Goal: Task Accomplishment & Management: Manage account settings

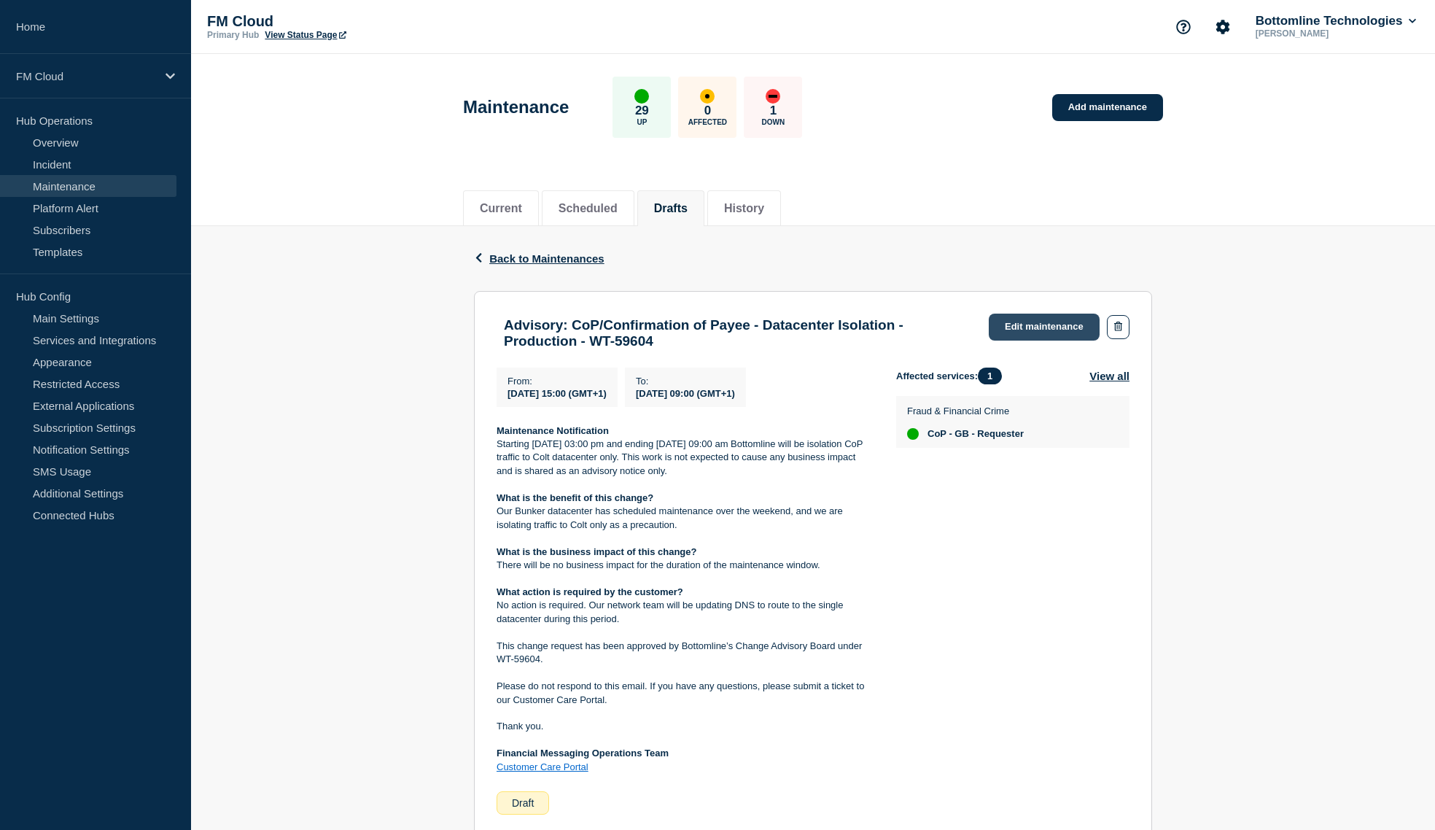
click at [1035, 322] on link "Edit maintenance" at bounding box center [1044, 327] width 111 height 27
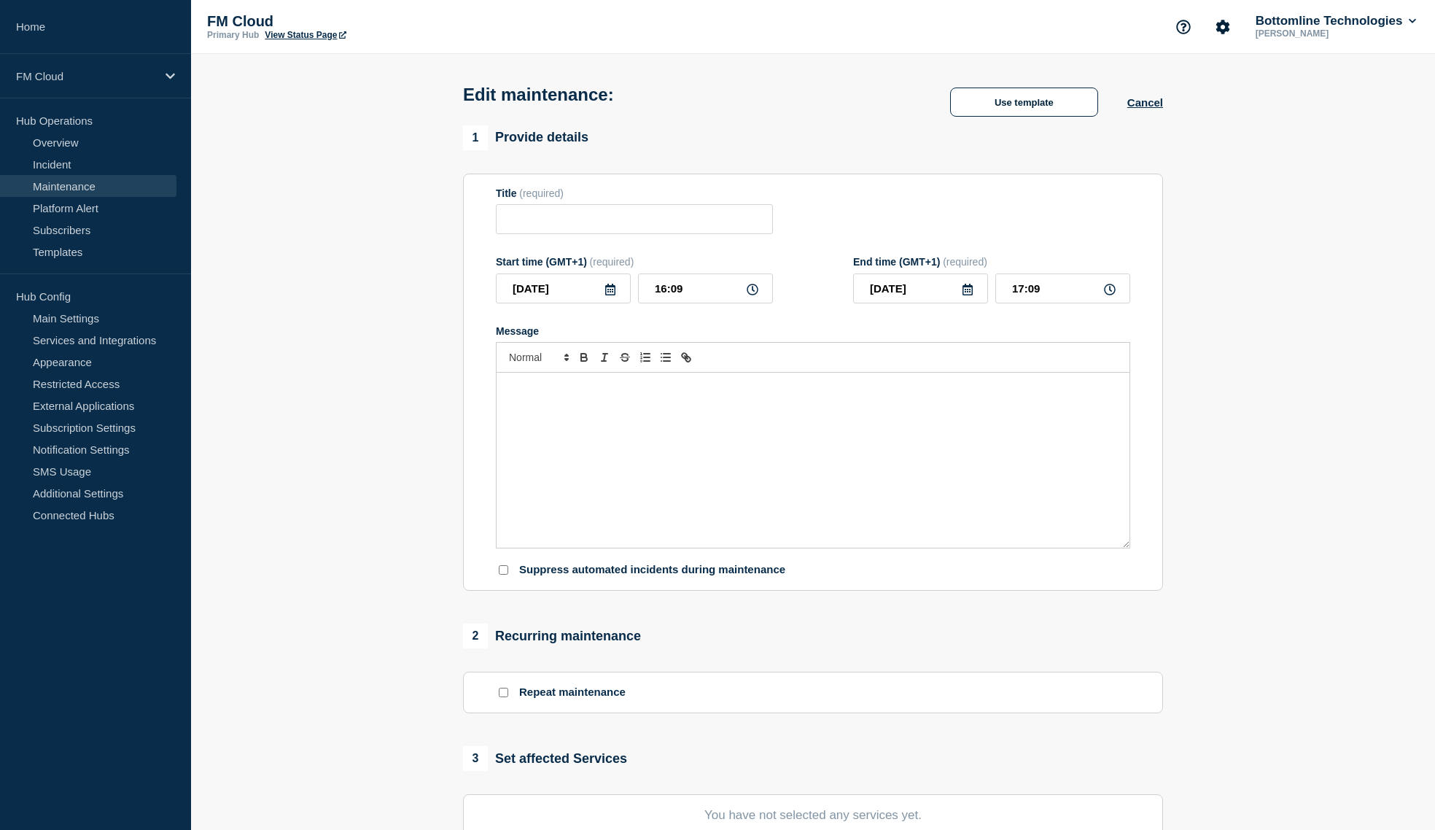
type input "Advisory: CoP/Confirmation of Payee - Datacenter Isolation - Production - WT-59…"
type input "2025-09-26"
type input "15:00"
type input "2025-09-29"
type input "09:00"
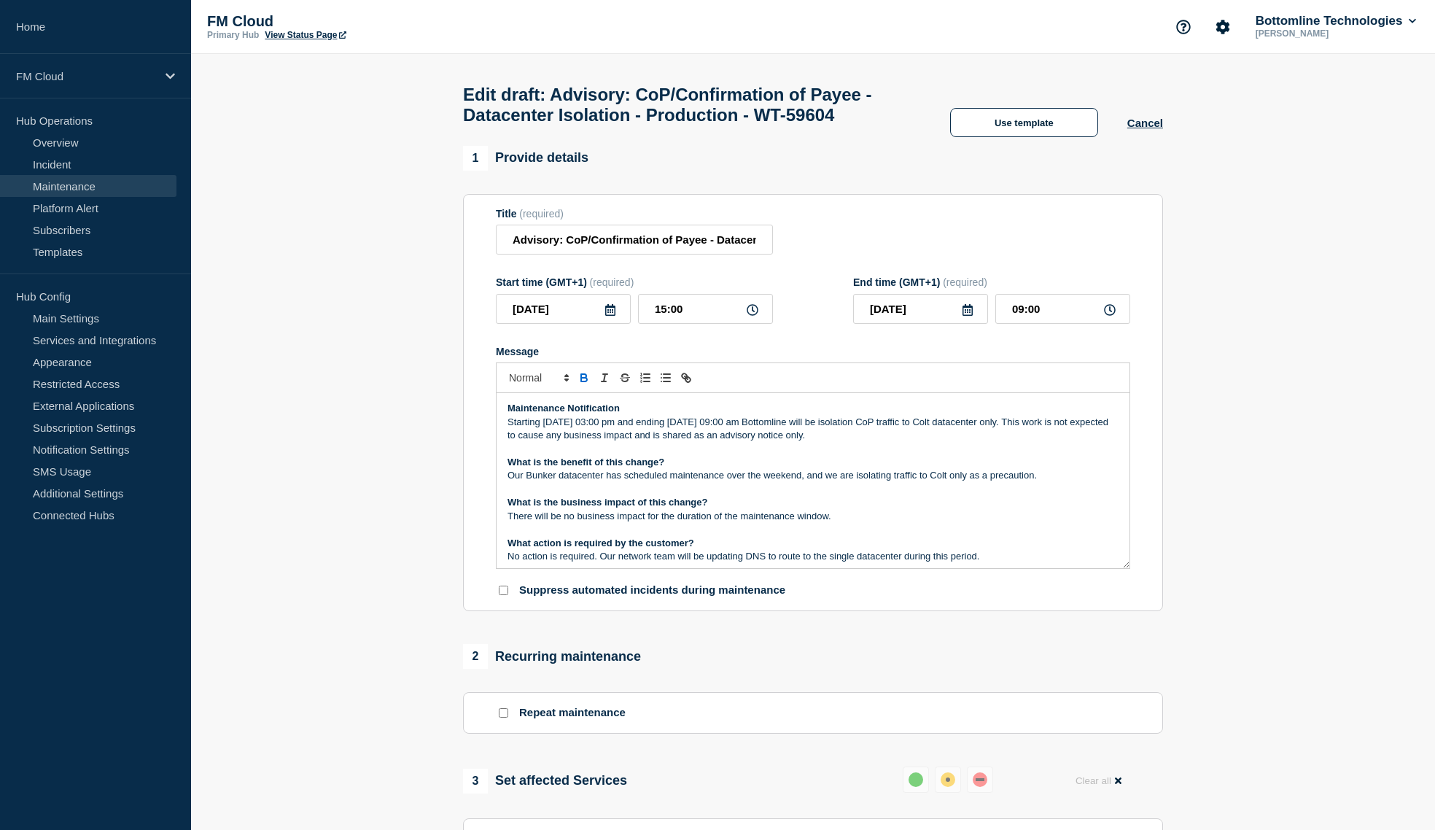
click at [545, 443] on p "Starting Friday 26 September 03:00 pm and ending Monday 29th September 09:00 am…" at bounding box center [812, 429] width 611 height 27
click at [563, 413] on strong "Maintenance Notification" at bounding box center [563, 407] width 112 height 11
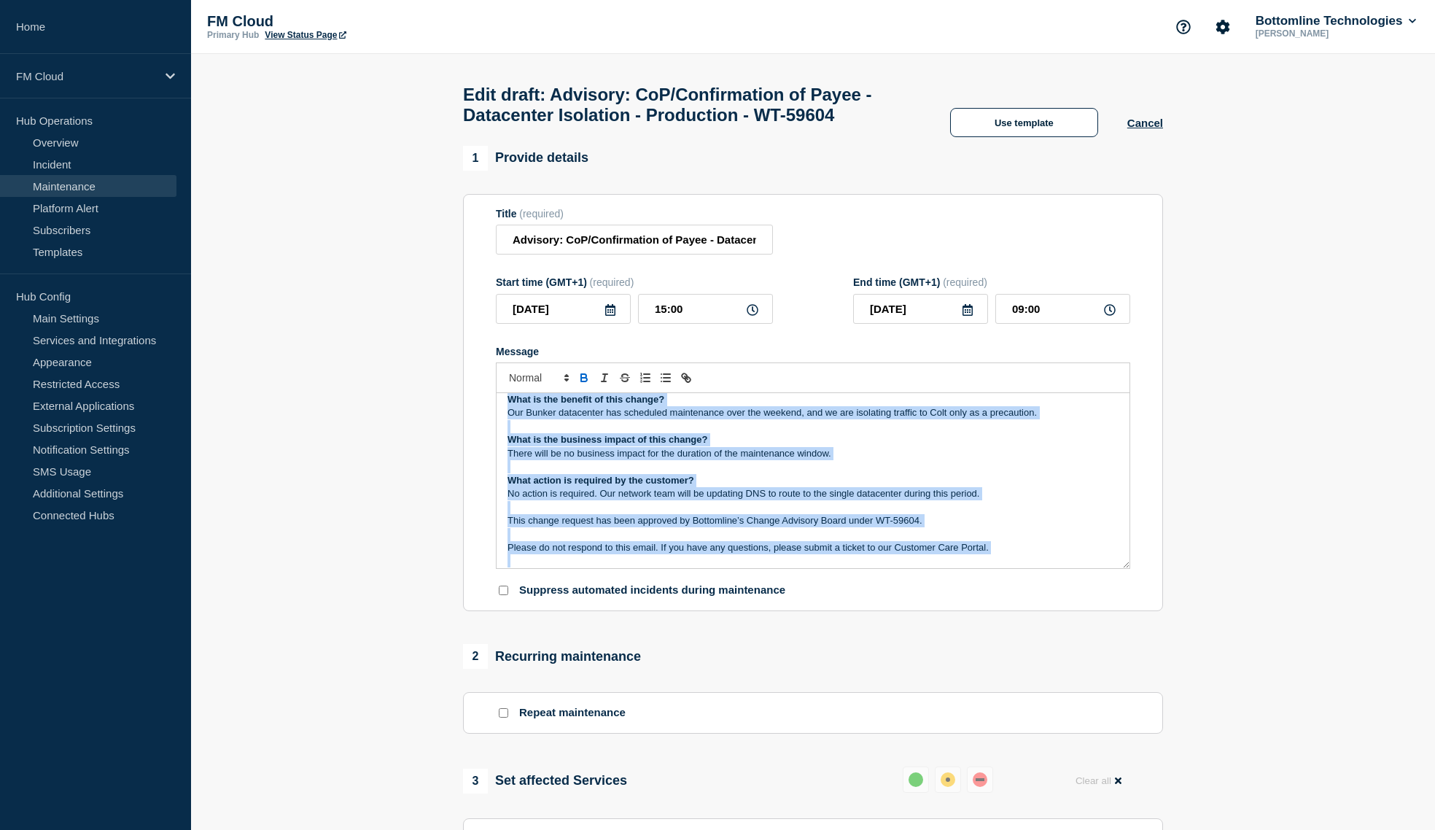
scroll to position [125, 0]
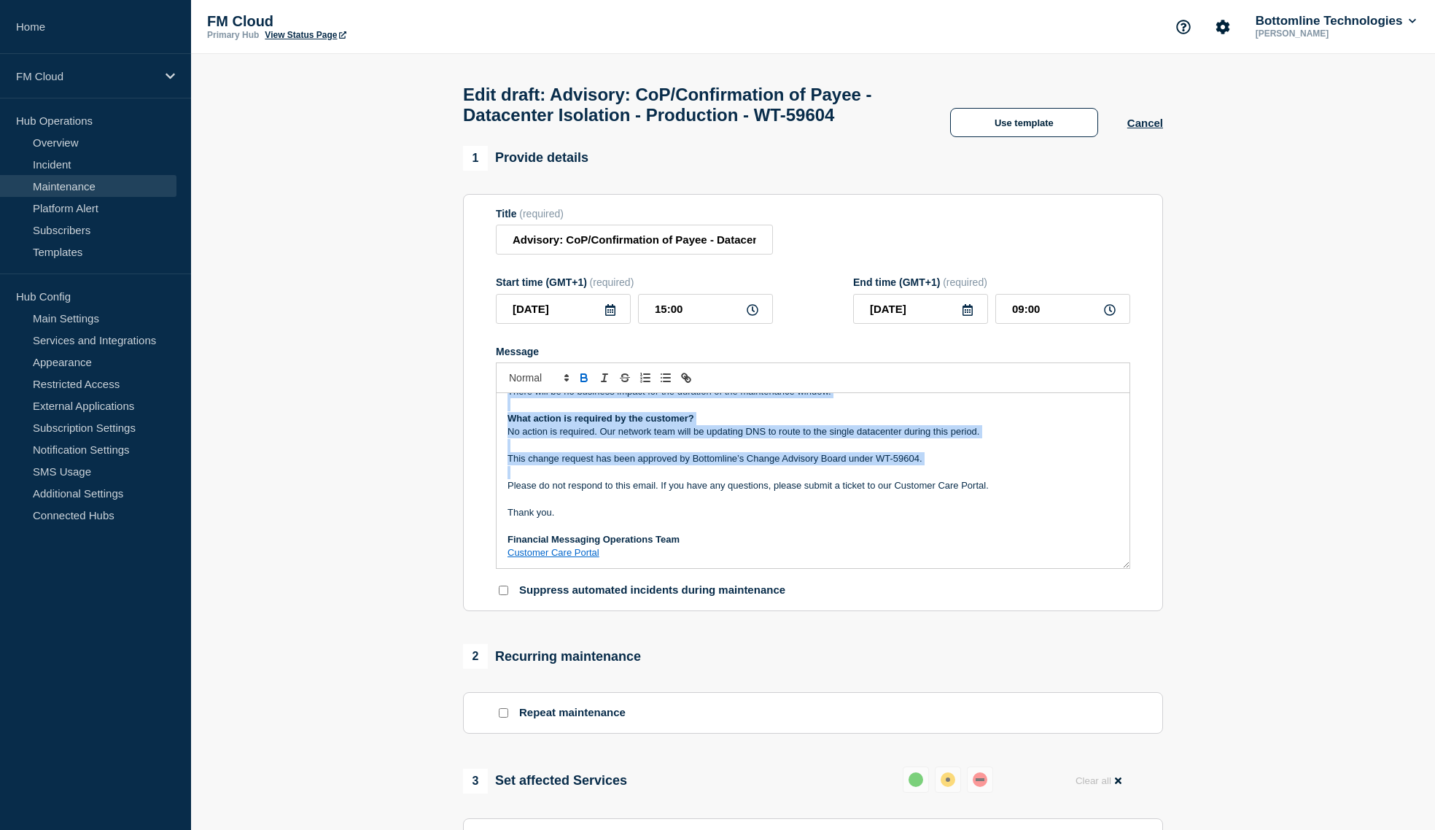
drag, startPoint x: 563, startPoint y: 422, endPoint x: 630, endPoint y: 470, distance: 82.1
click at [630, 470] on div "Maintenance Notification Starting Friday 26 September 03:00 pm and ending Monda…" at bounding box center [813, 480] width 633 height 175
copy div "Maintenance Notification Starting Friday 26 September 03:00 pm and ending Monda…"
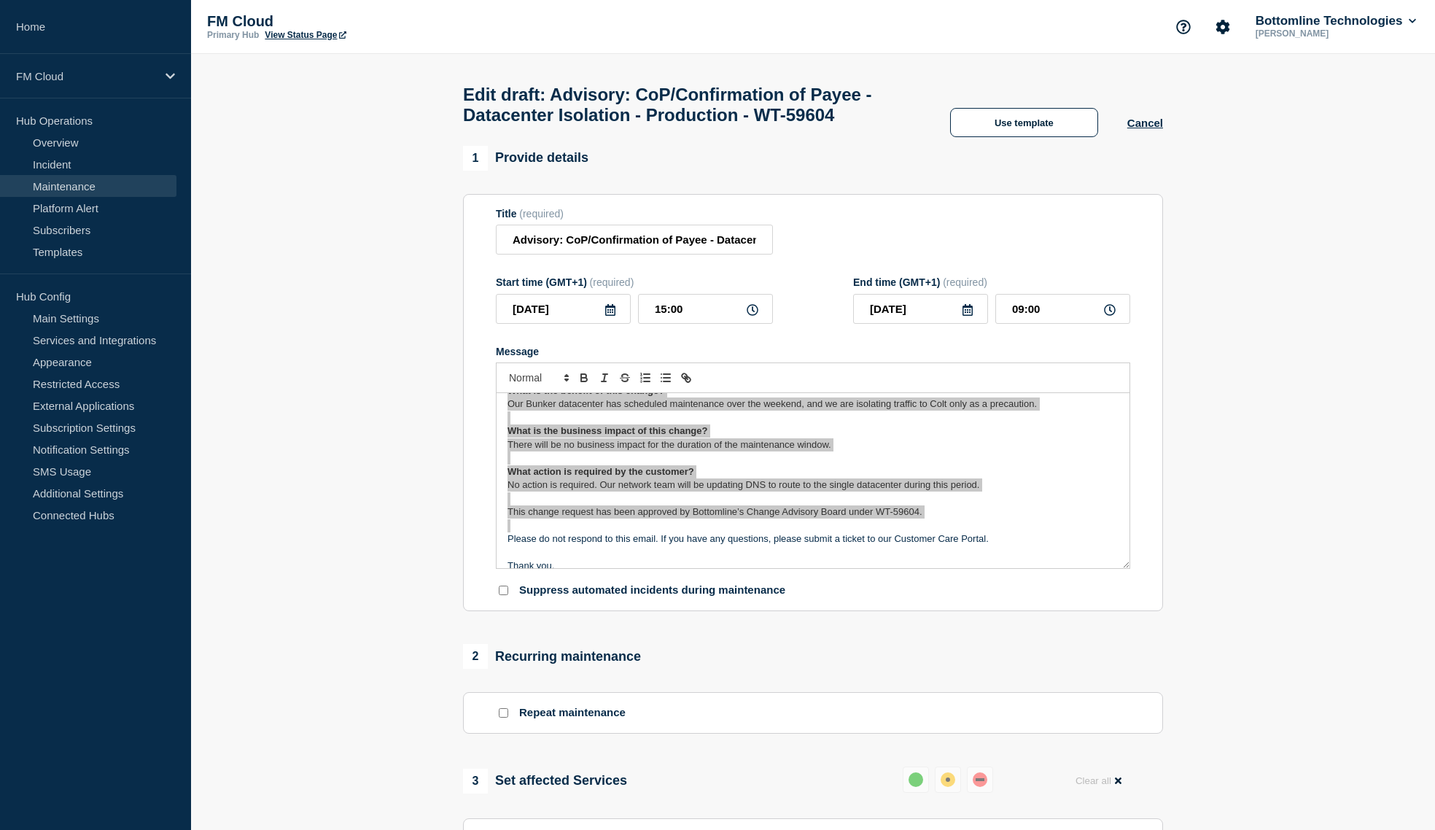
scroll to position [0, 0]
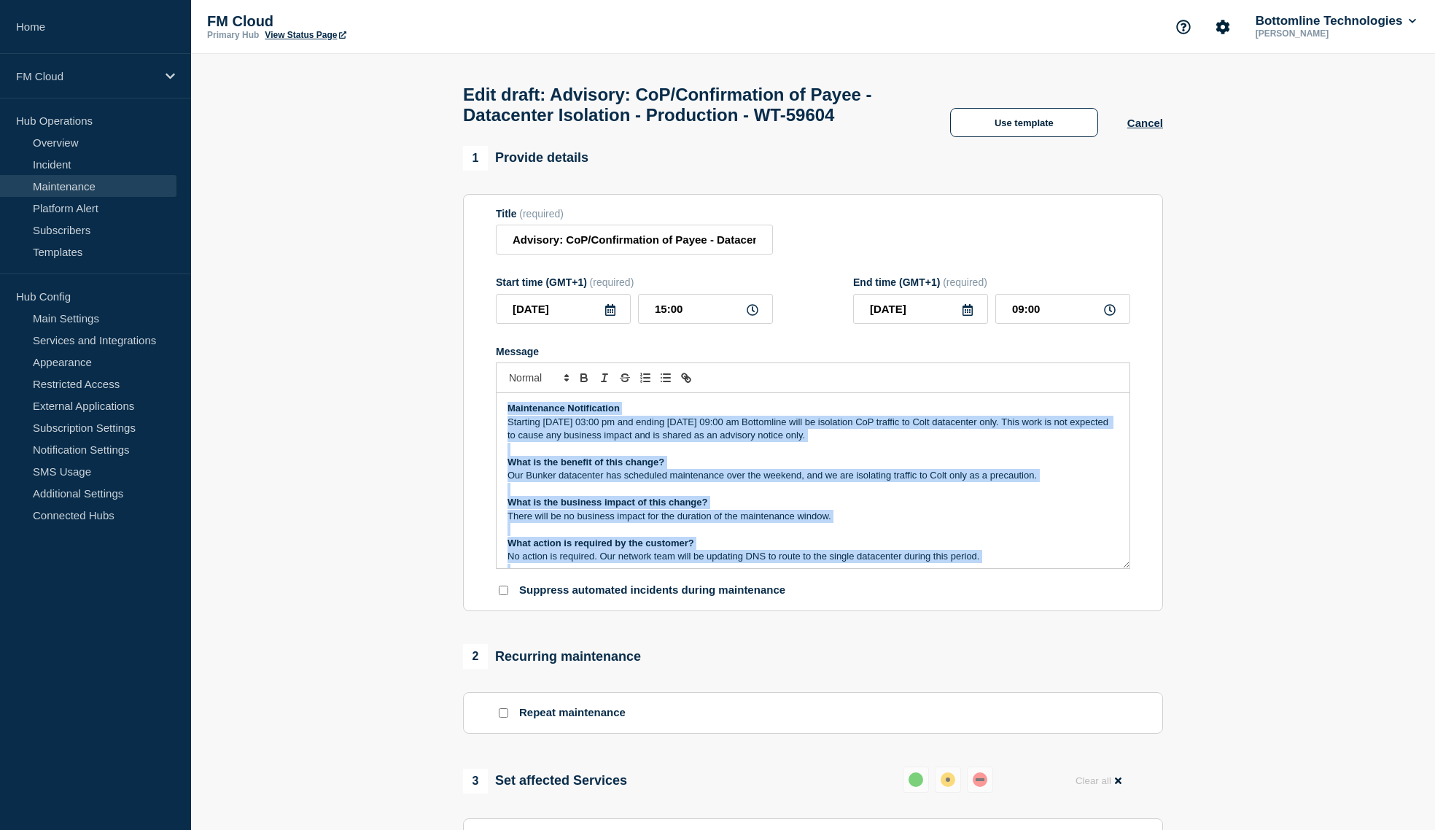
click at [906, 435] on p "Starting Friday 26 September 03:00 pm and ending Monday 29th September 09:00 am…" at bounding box center [812, 429] width 611 height 27
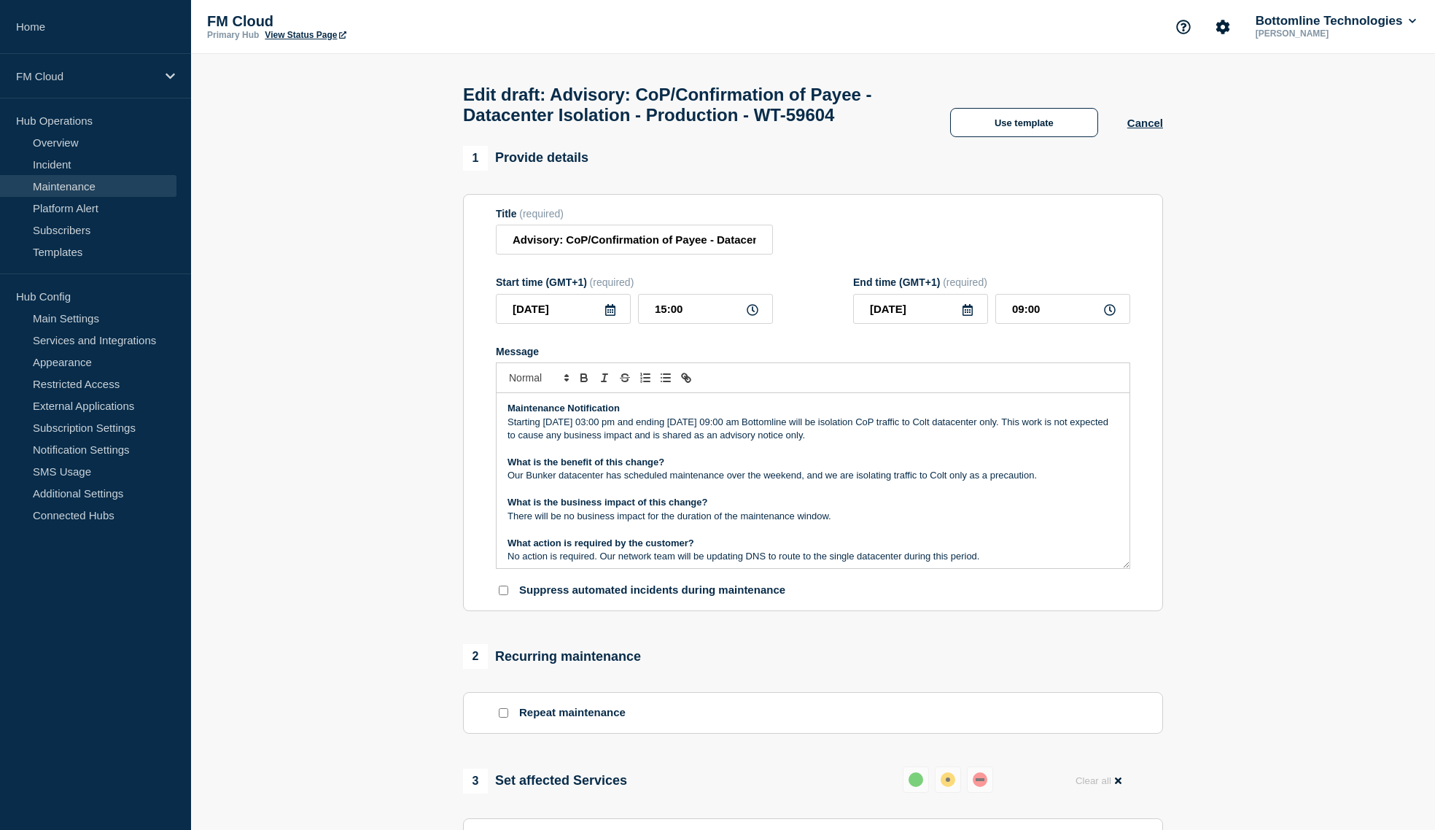
click at [866, 433] on p "Starting Friday 26 September 03:00 pm and ending Monday 29th September 09:00 am…" at bounding box center [812, 429] width 611 height 27
drag, startPoint x: 866, startPoint y: 433, endPoint x: 513, endPoint y: 429, distance: 353.7
click at [513, 429] on p "Starting Friday 26 September 03:00 pm and ending Monday 29th September 09:00 am…" at bounding box center [812, 429] width 611 height 27
click at [985, 435] on p "Starting Friday, 26 September 2025 at 15:00 BST and ending Monday, 29 September…" at bounding box center [812, 429] width 611 height 27
drag, startPoint x: 985, startPoint y: 435, endPoint x: 628, endPoint y: 451, distance: 357.6
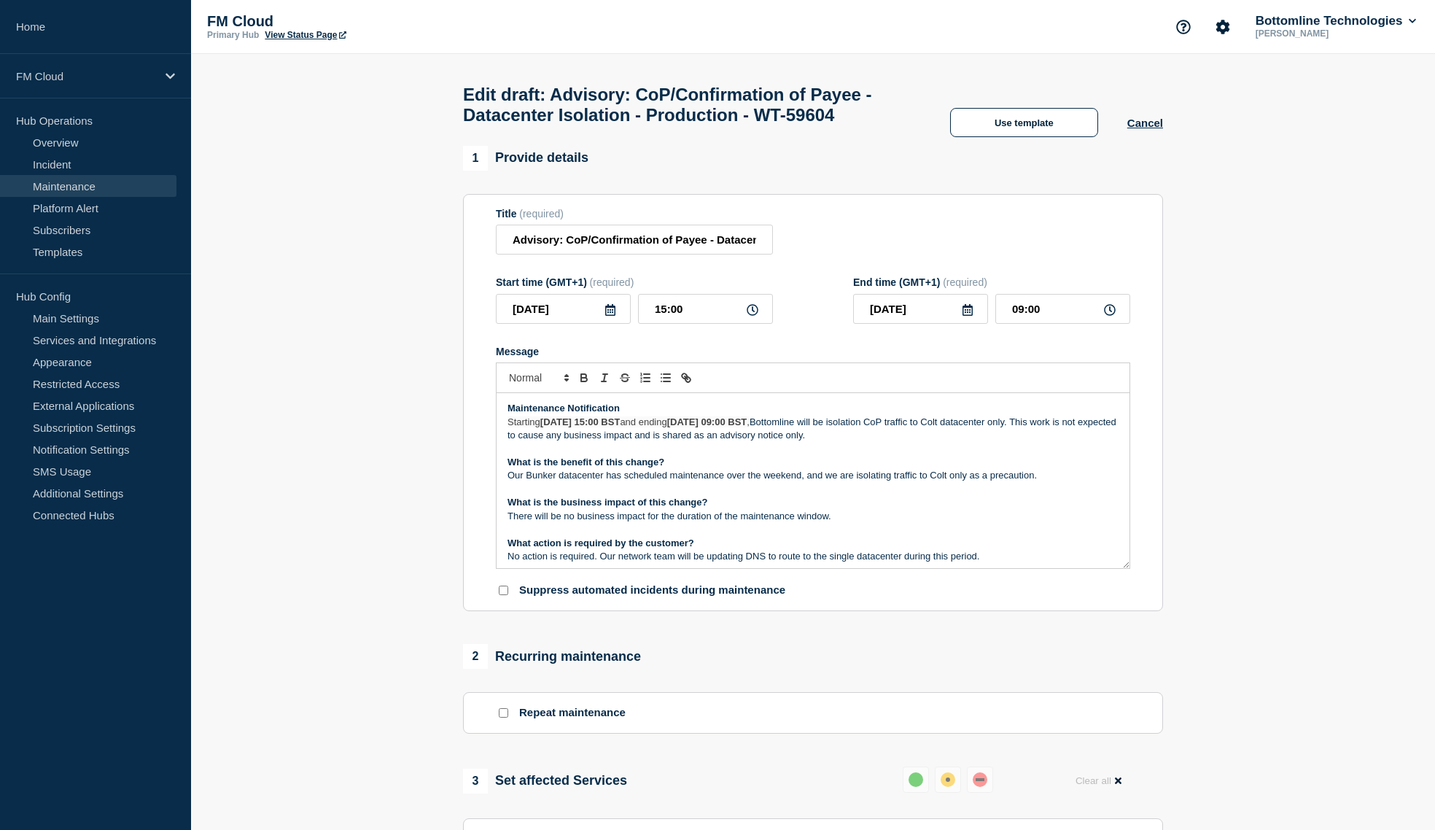
click at [628, 443] on p "Starting Friday, 26 September 2025 at 15:00 BST and ending Monday, 29 September…" at bounding box center [812, 429] width 611 height 27
click at [980, 427] on p "Starting Friday, 26 September 2025 at 15:00 BST and ending Monday, 29 September…" at bounding box center [812, 429] width 611 height 27
drag, startPoint x: 980, startPoint y: 427, endPoint x: 616, endPoint y: 448, distance: 364.5
click at [616, 443] on p "Starting Friday, 26 September 2025 at 15:00 BST and ending Monday, 29 September…" at bounding box center [812, 429] width 611 height 27
click at [624, 442] on p "This work is not expected to cause any business impact and is shared as an advi…" at bounding box center [812, 435] width 611 height 13
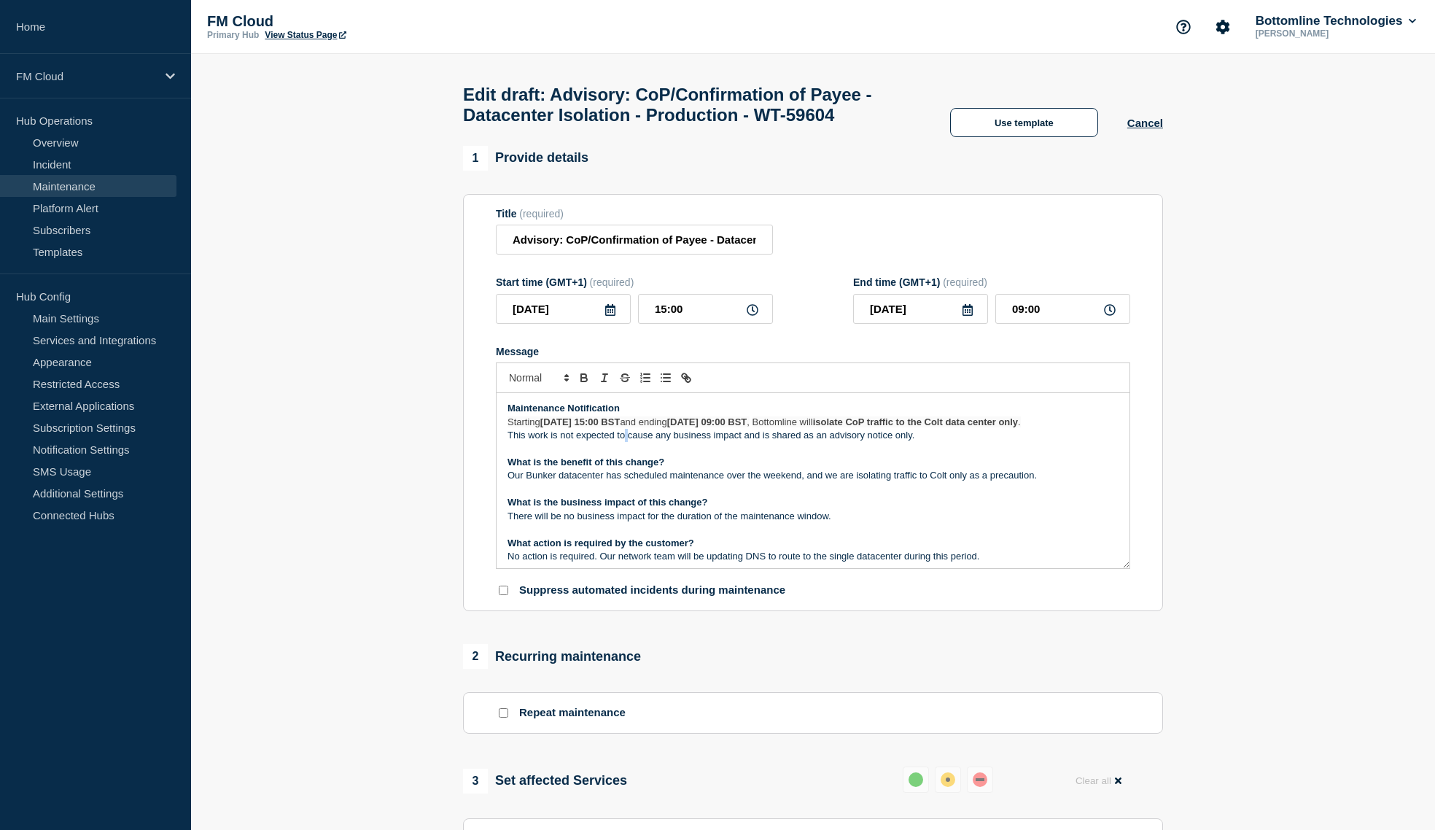
click at [624, 442] on p "This work is not expected to cause any business impact and is shared as an advi…" at bounding box center [812, 435] width 611 height 13
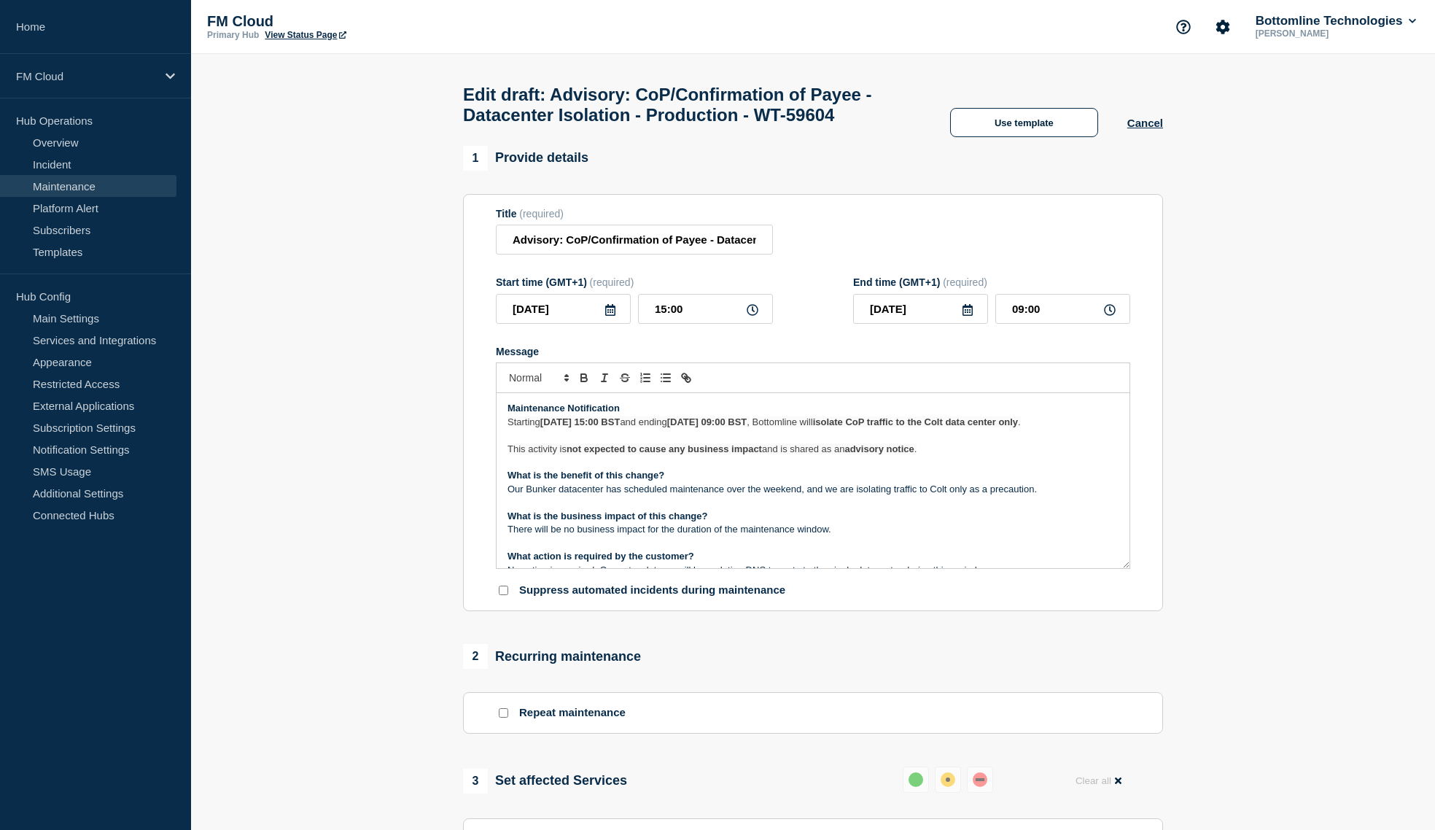
click at [746, 454] on strong "not expected to cause any business impact" at bounding box center [664, 448] width 195 height 11
click at [1021, 429] on p "Starting Friday, 26 September 2025 at 15:00 BST and ending Monday, 29 September…" at bounding box center [812, 422] width 611 height 13
click at [685, 429] on p "Starting Friday, 26 September 2025 at 15:00 BST and ending Monday, 29 September…" at bounding box center [812, 422] width 611 height 13
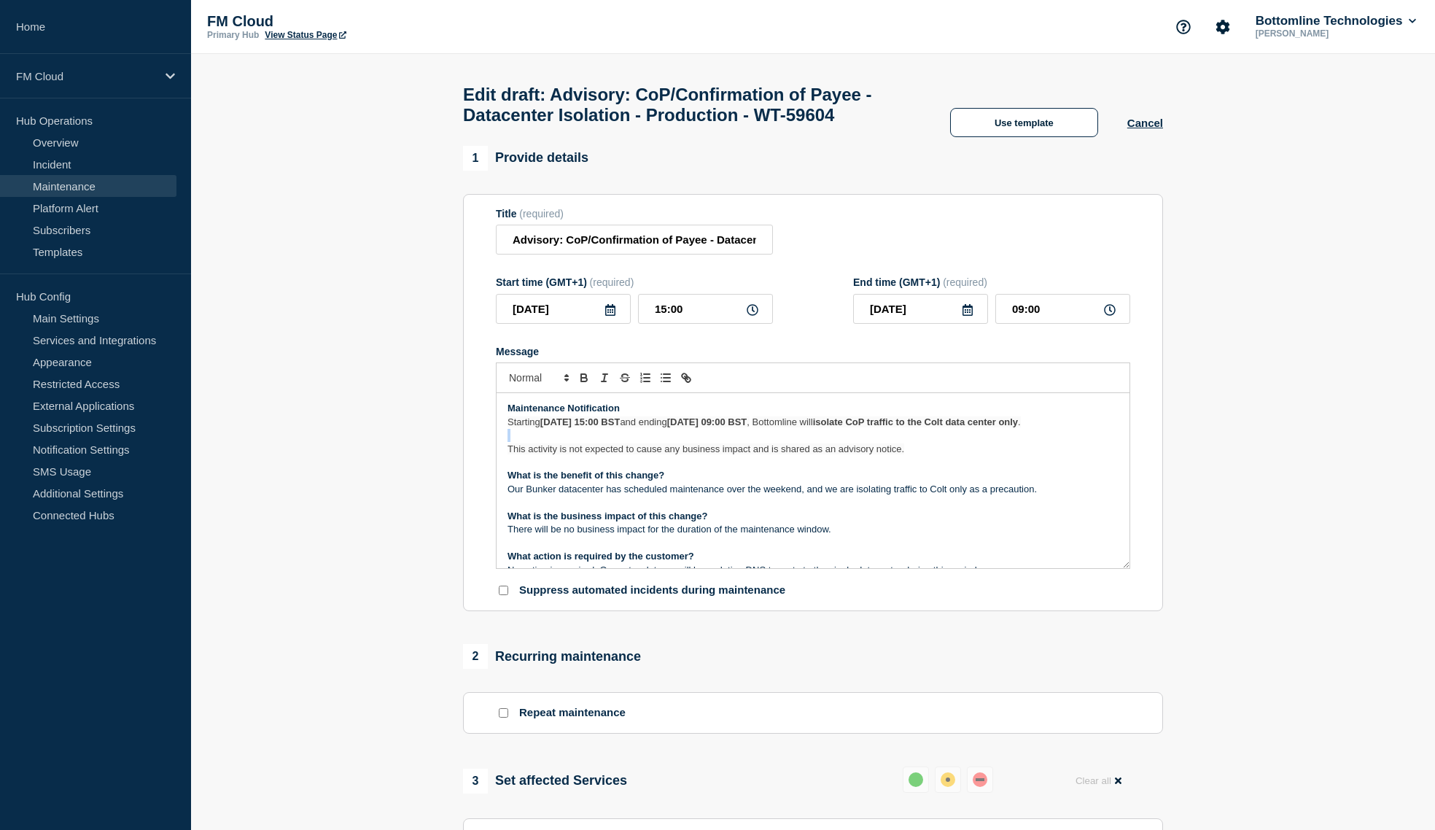
click at [685, 429] on p "Starting Friday, 26 September 2025 at 15:00 BST and ending Monday, 29 September…" at bounding box center [812, 422] width 611 height 13
click at [664, 429] on p "Starting Friday, 26 September 2025 at 15:00 BST and ending Monday, 29 September…" at bounding box center [812, 422] width 611 height 13
click at [668, 442] on p "Message" at bounding box center [812, 435] width 611 height 13
click at [654, 454] on span "This activity is not expected to cause any business impact and is shared as an …" at bounding box center [705, 448] width 397 height 11
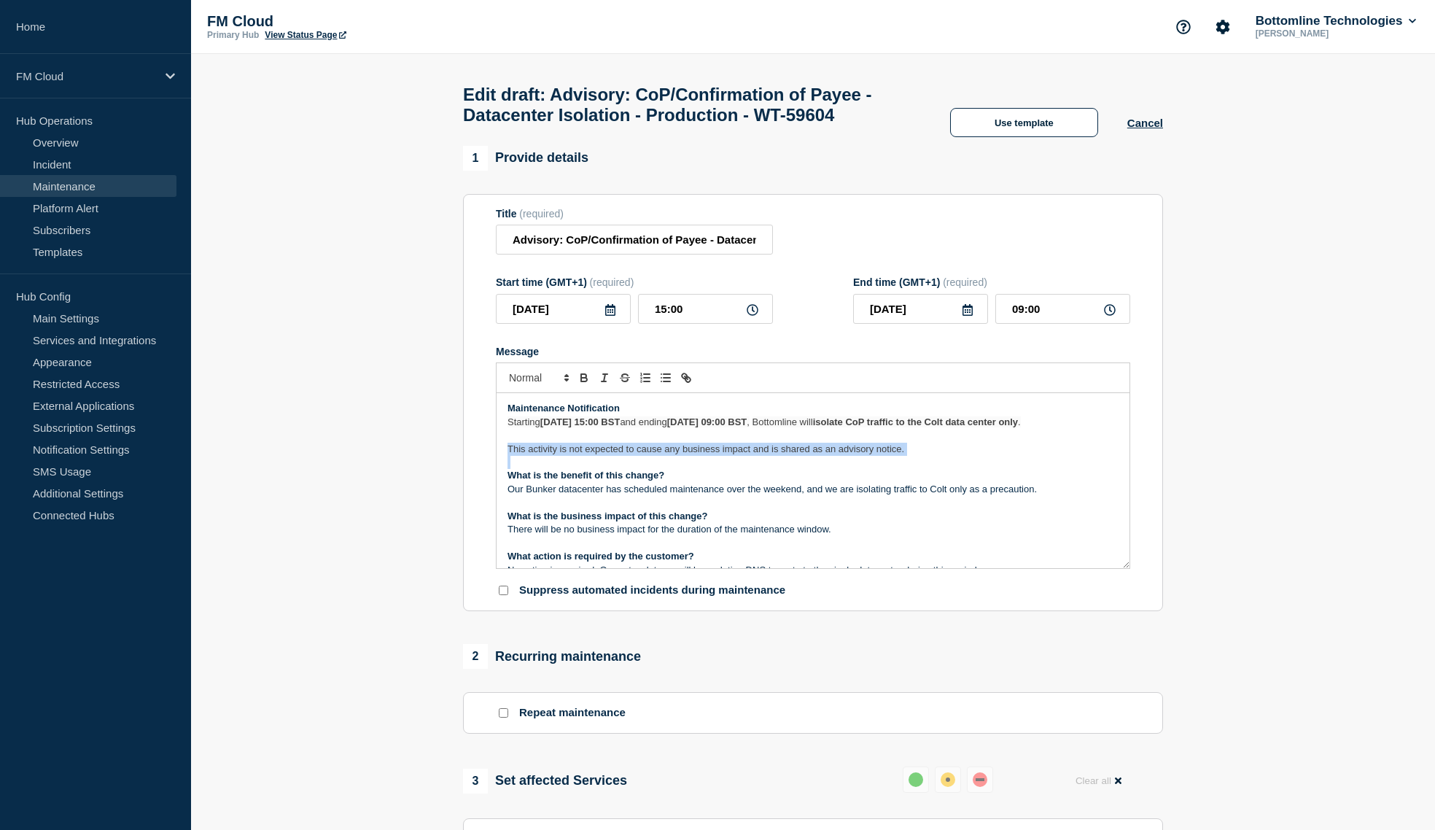
click at [654, 454] on span "This activity is not expected to cause any business impact and is shared as an …" at bounding box center [705, 448] width 397 height 11
click at [666, 496] on p "Our Bunker datacenter has scheduled maintenance over the weekend, and we are is…" at bounding box center [812, 489] width 611 height 13
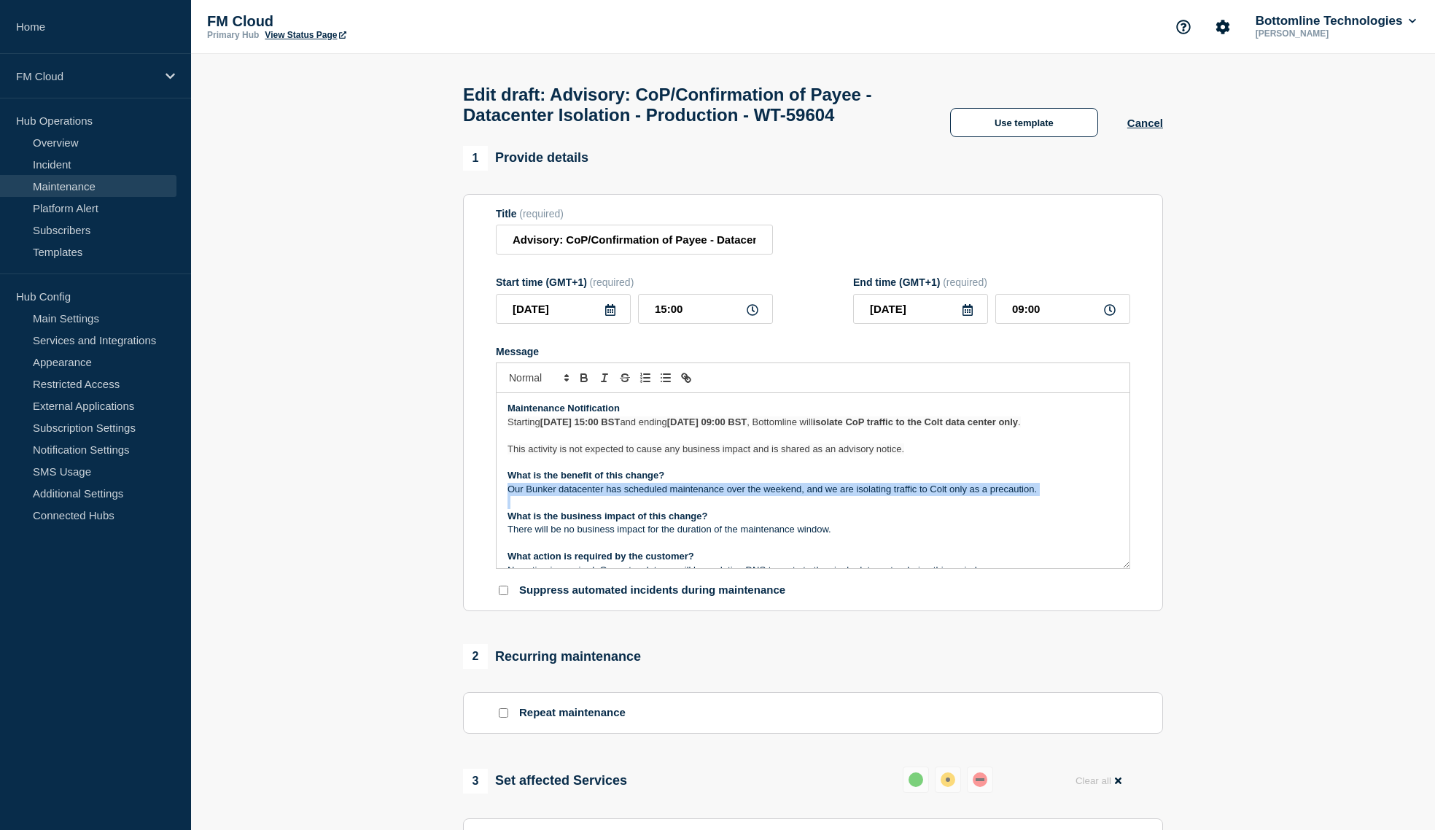
click at [666, 496] on p "Our Bunker datacenter has scheduled maintenance over the weekend, and we are is…" at bounding box center [812, 489] width 611 height 13
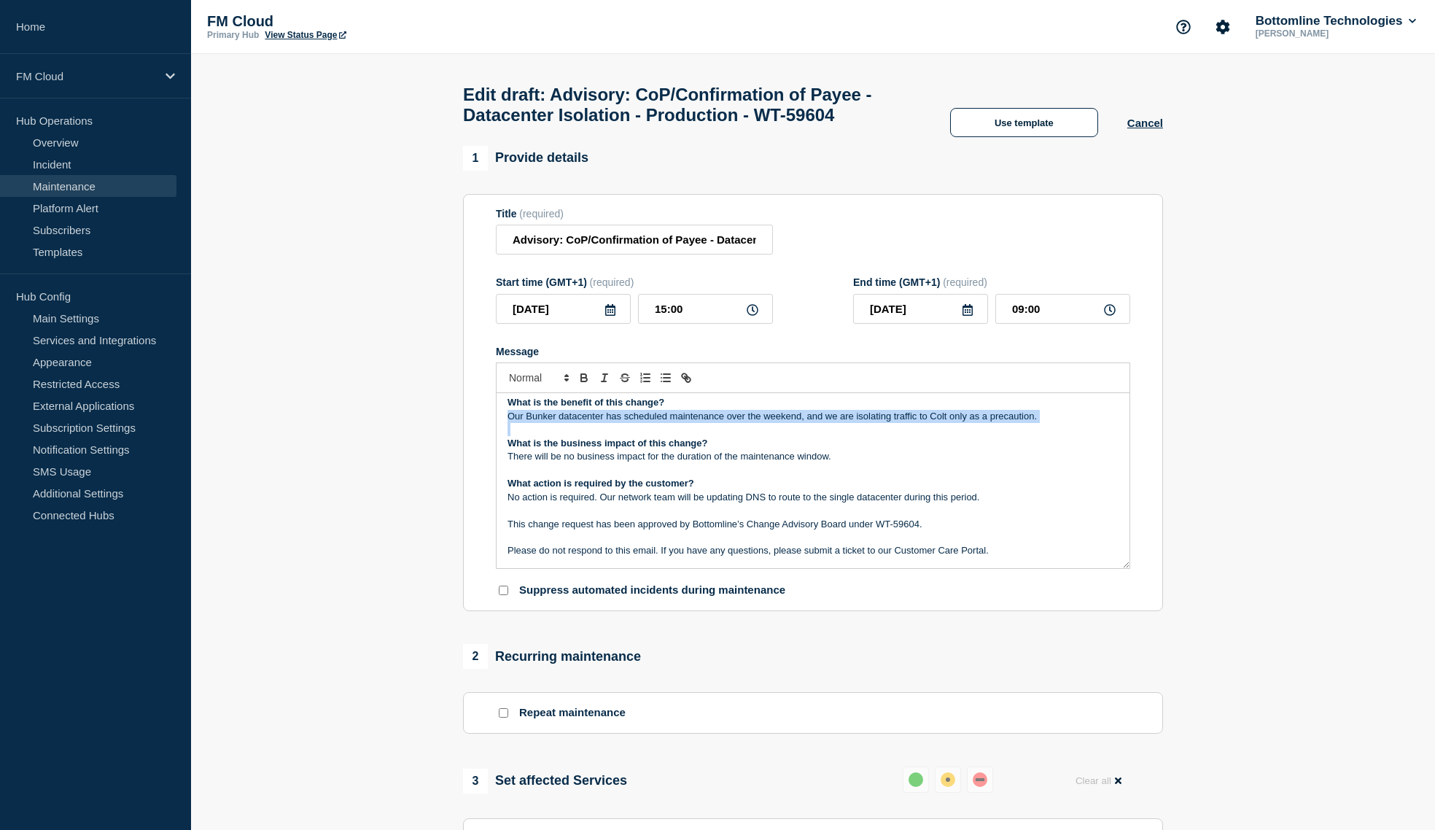
click at [614, 423] on p "Our Bunker datacenter has scheduled maintenance over the weekend, and we are is…" at bounding box center [812, 416] width 611 height 13
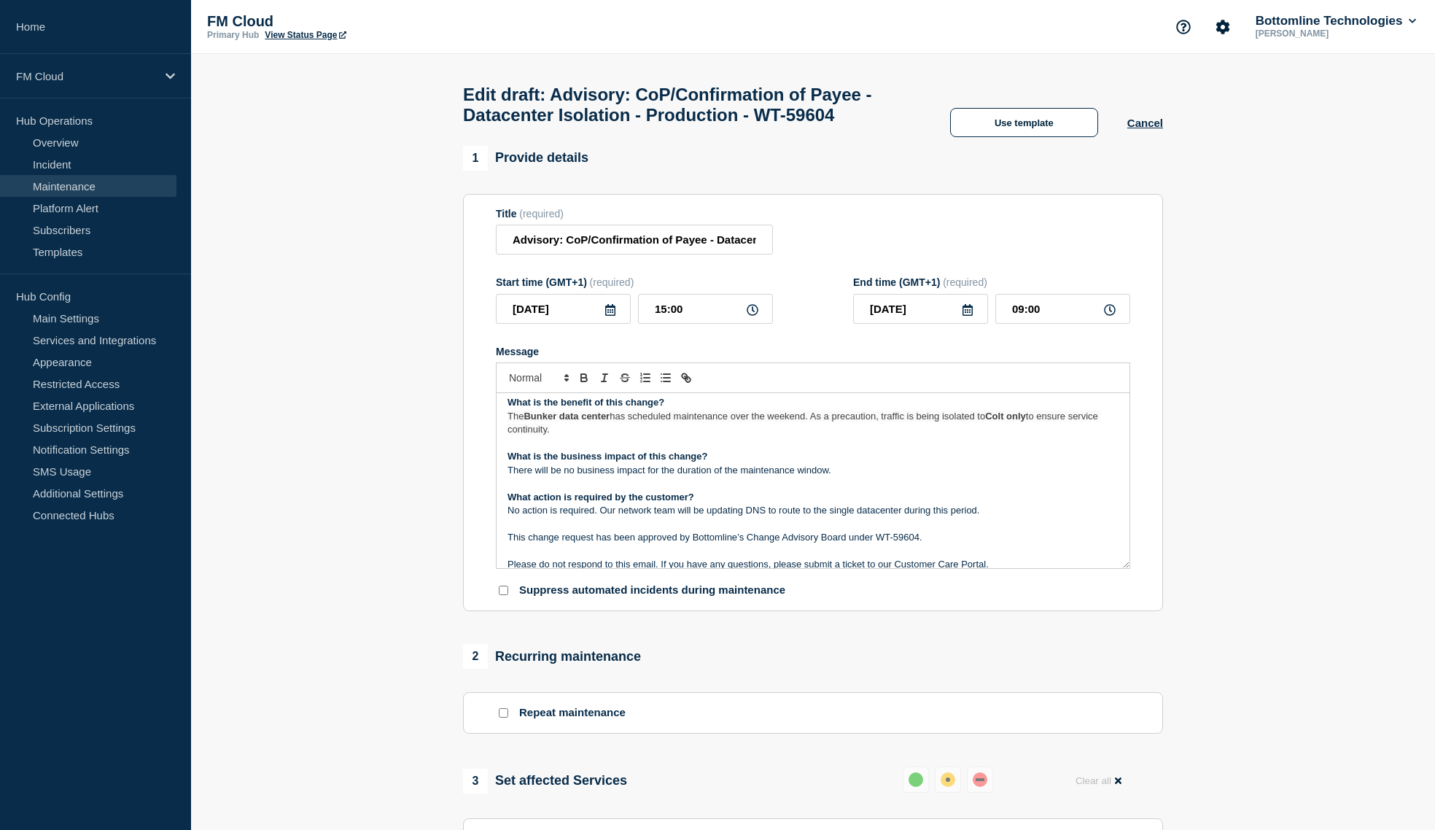
click at [564, 421] on strong "Bunker data center" at bounding box center [567, 416] width 86 height 11
drag, startPoint x: 1044, startPoint y: 441, endPoint x: 1050, endPoint y: 390, distance: 51.4
click at [1044, 421] on strong "Colt only" at bounding box center [1039, 416] width 41 height 11
click at [577, 477] on p "There will be no business impact for the duration of the maintenance window." at bounding box center [812, 470] width 611 height 13
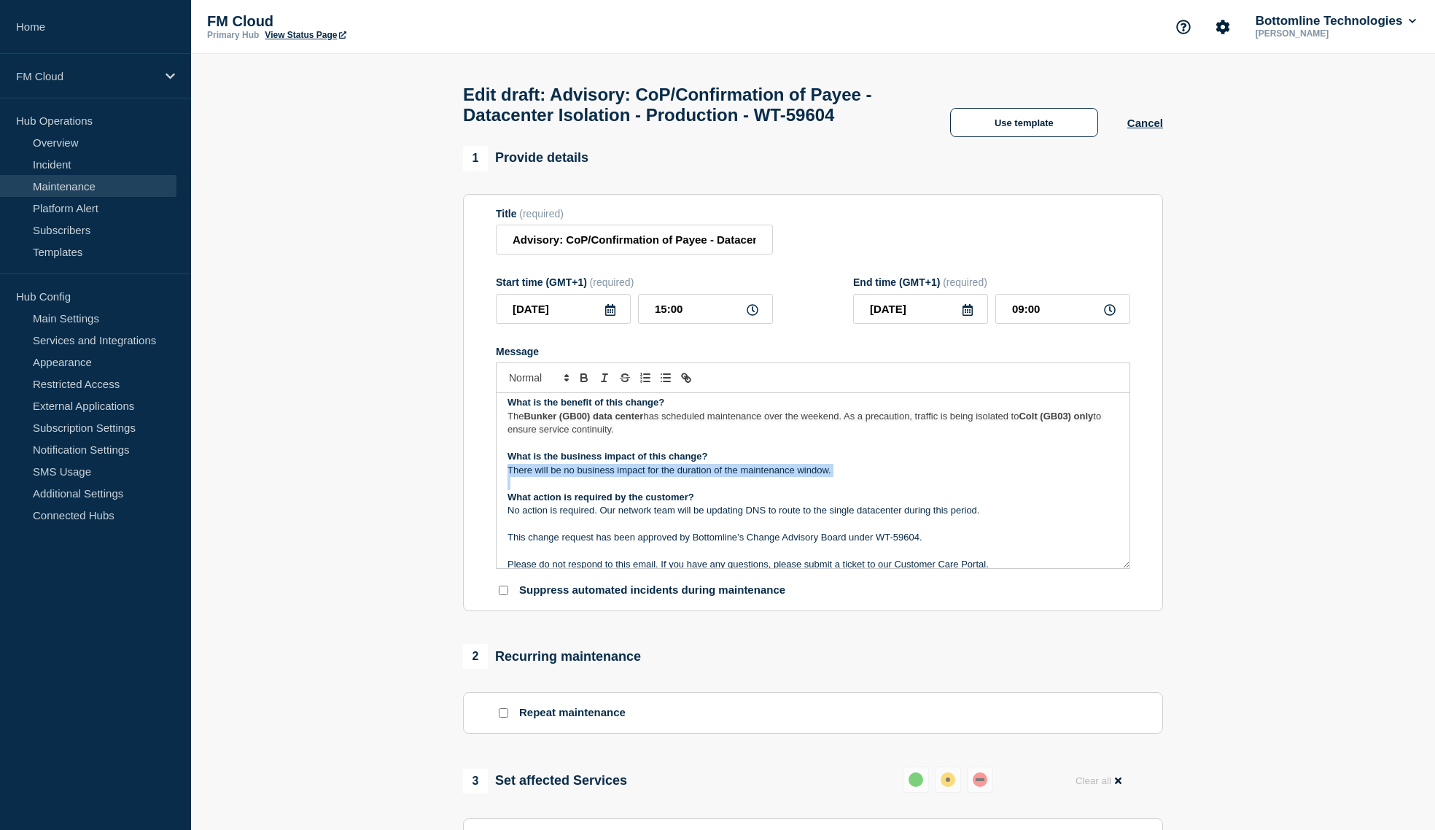
click at [577, 477] on p "There will be no business impact for the duration of the maintenance window." at bounding box center [812, 470] width 611 height 13
click at [576, 475] on strong "No business impact is expected" at bounding box center [579, 469] width 144 height 11
click at [594, 517] on p "No action is required. Our network team will be updating DNS to route to the si…" at bounding box center [812, 510] width 611 height 13
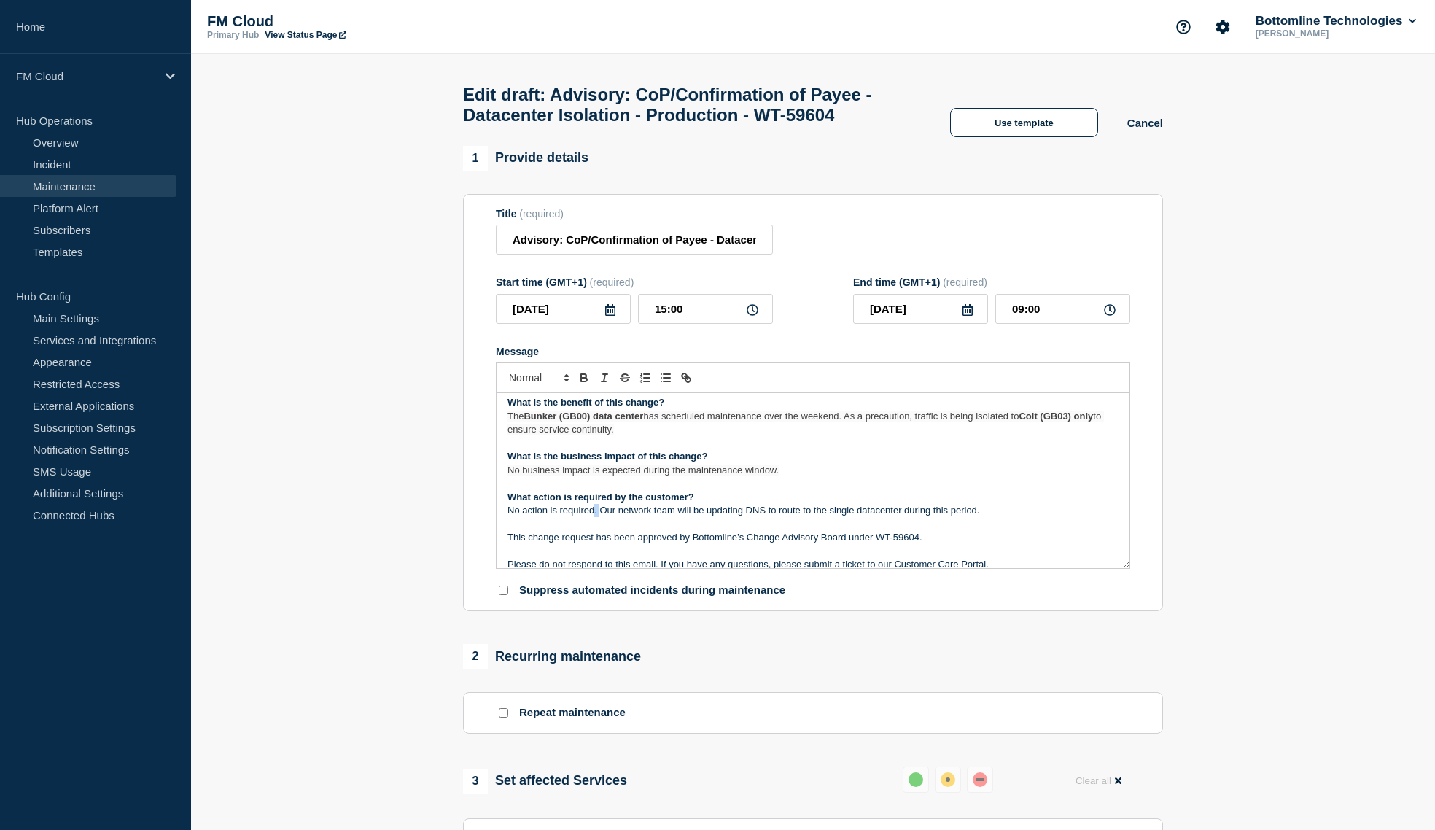
click at [594, 517] on p "No action is required. Our network team will be updating DNS to route to the si…" at bounding box center [812, 510] width 611 height 13
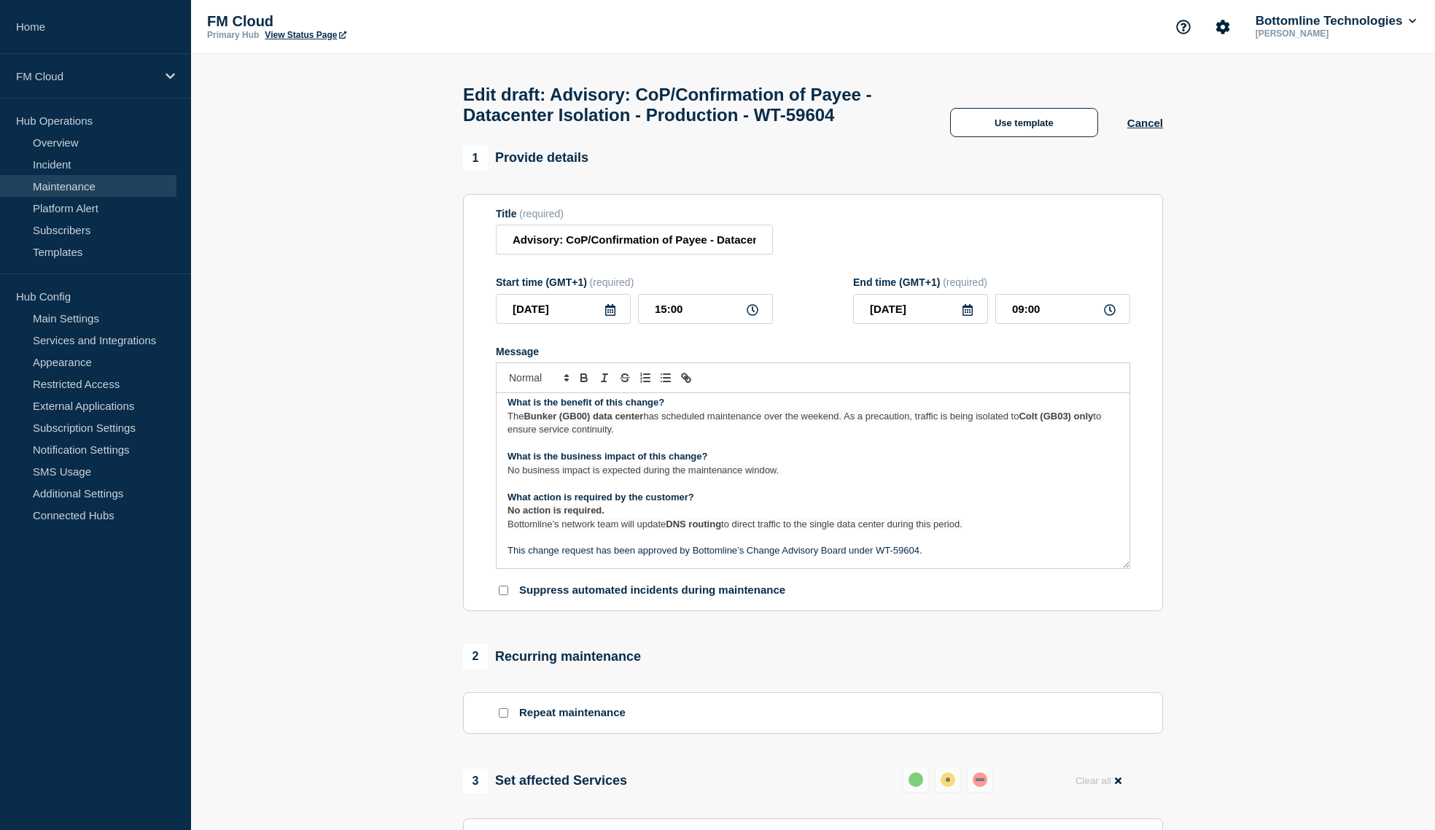
click at [611, 529] on span "Bottomline’s network team will update" at bounding box center [586, 523] width 158 height 11
drag, startPoint x: 611, startPoint y: 548, endPoint x: 564, endPoint y: 537, distance: 47.8
click at [564, 537] on div "Maintenance Notification Starting Friday, 26 September 2025 at 15:00 BST and en…" at bounding box center [813, 480] width 633 height 175
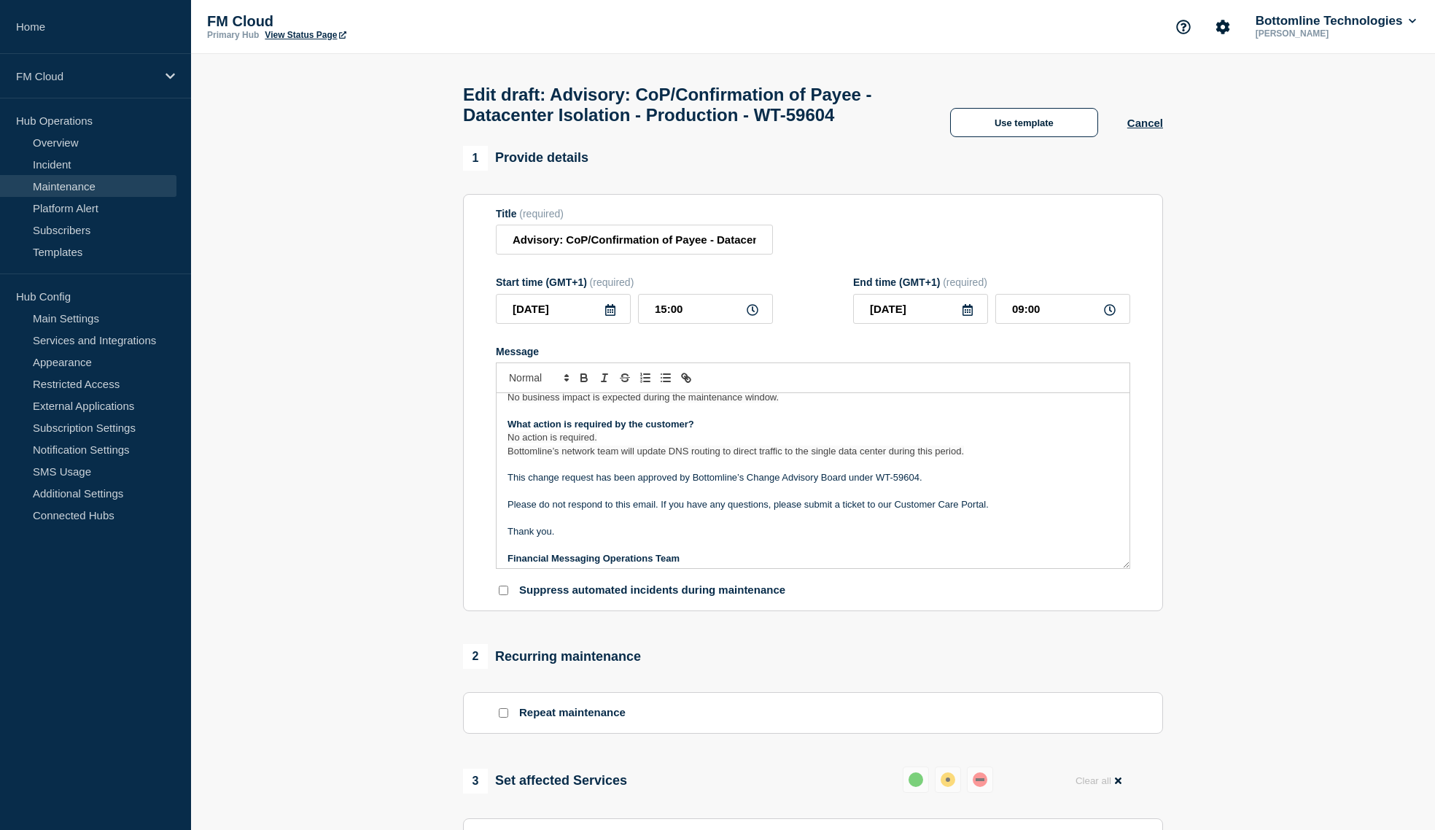
click at [674, 484] on p "This change request has been approved by Bottomline’s Change Advisory Board und…" at bounding box center [812, 477] width 611 height 13
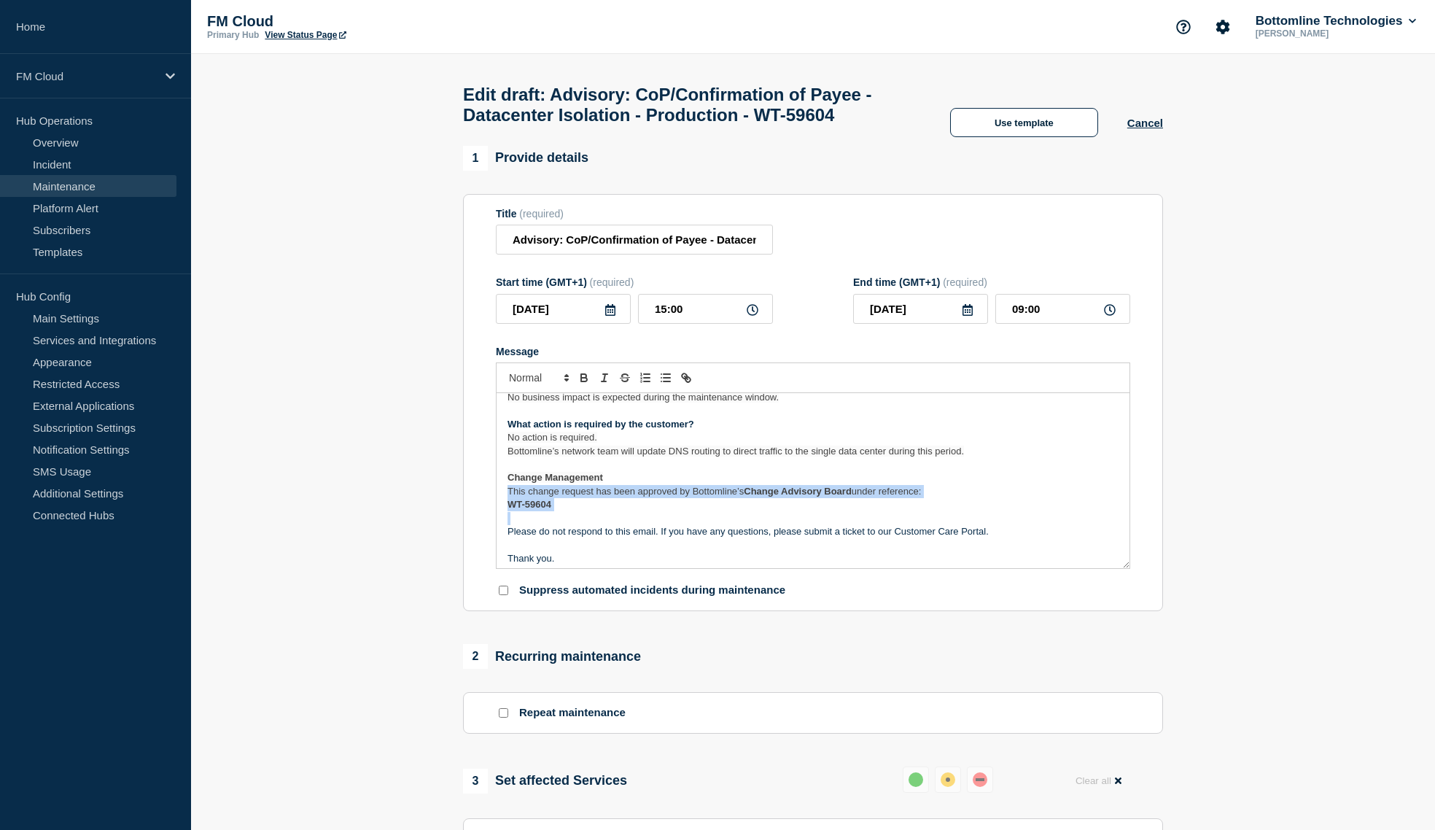
drag, startPoint x: 567, startPoint y: 534, endPoint x: 483, endPoint y: 520, distance: 85.8
click at [483, 520] on section "Title (required) Advisory: CoP/Confirmation of Payee - Datacenter Isolation - P…" at bounding box center [813, 403] width 700 height 418
click at [942, 498] on p "This change request has been approved by Bottomline’s Change Advisory Board und…" at bounding box center [812, 491] width 611 height 13
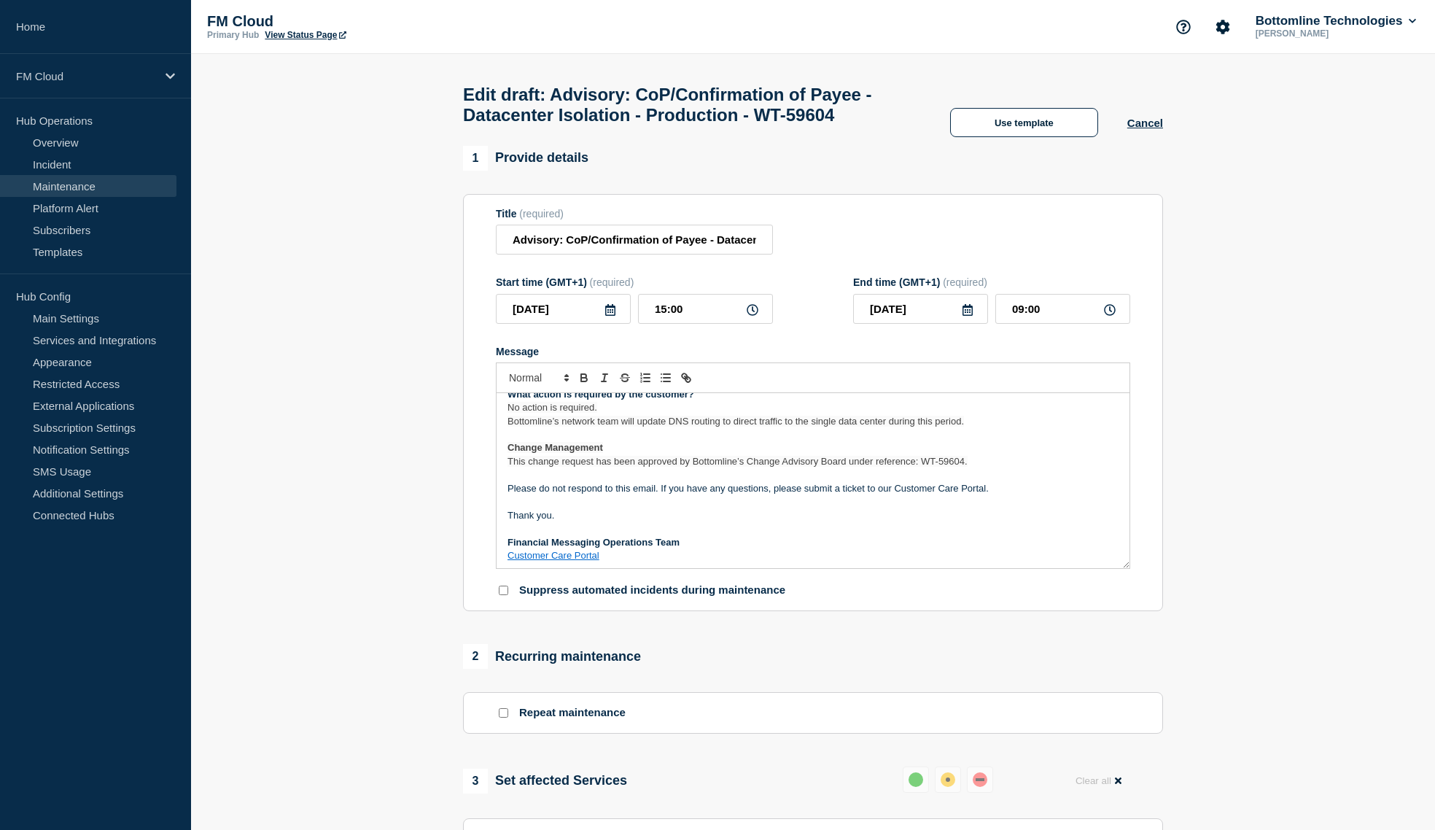
scroll to position [192, 0]
click at [605, 559] on p "Customer Care Portal" at bounding box center [812, 552] width 611 height 13
click at [588, 558] on link "Customer Care Portal" at bounding box center [553, 552] width 92 height 11
click at [616, 519] on p "Thank you." at bounding box center [812, 512] width 611 height 13
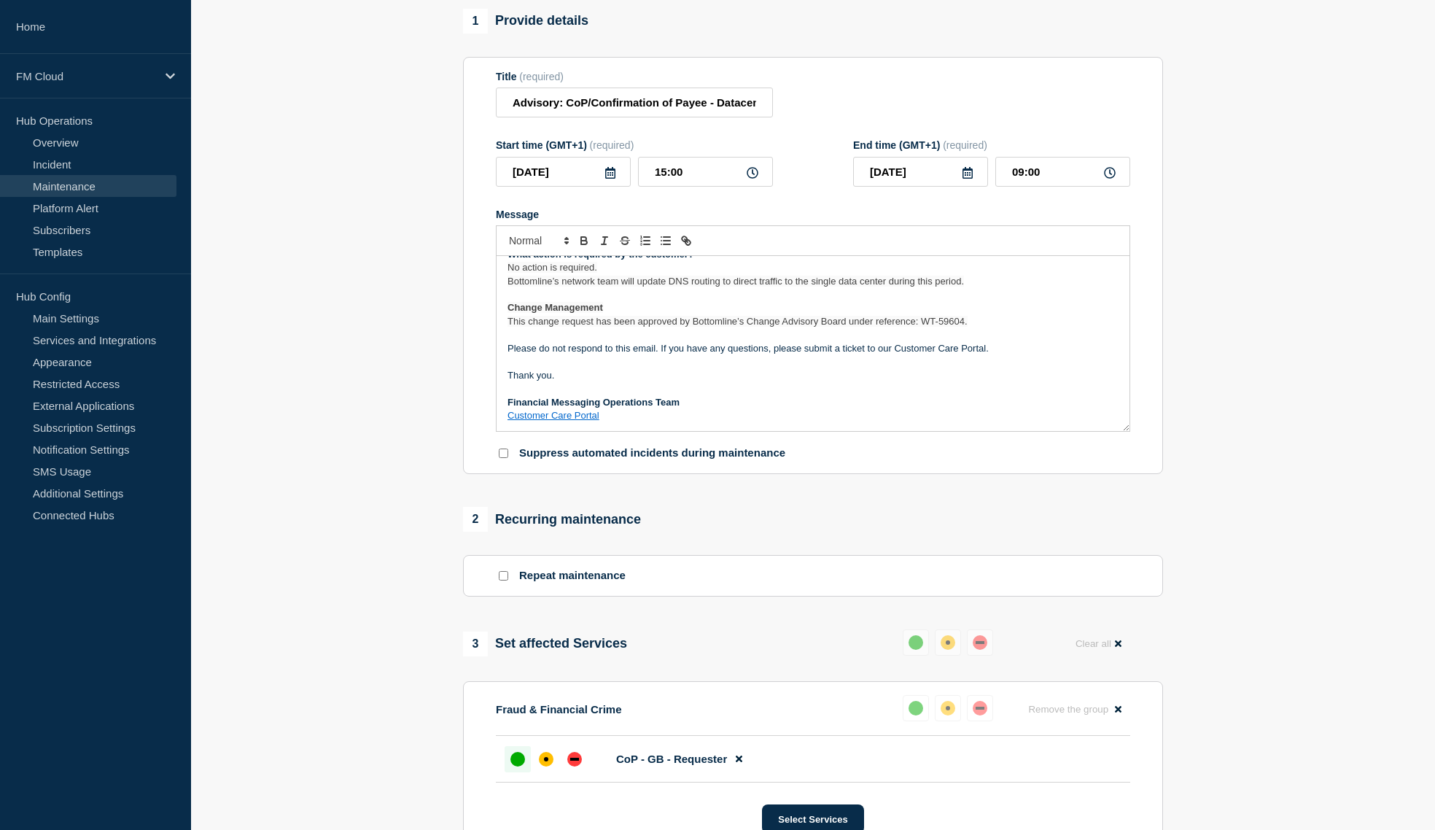
scroll to position [109, 0]
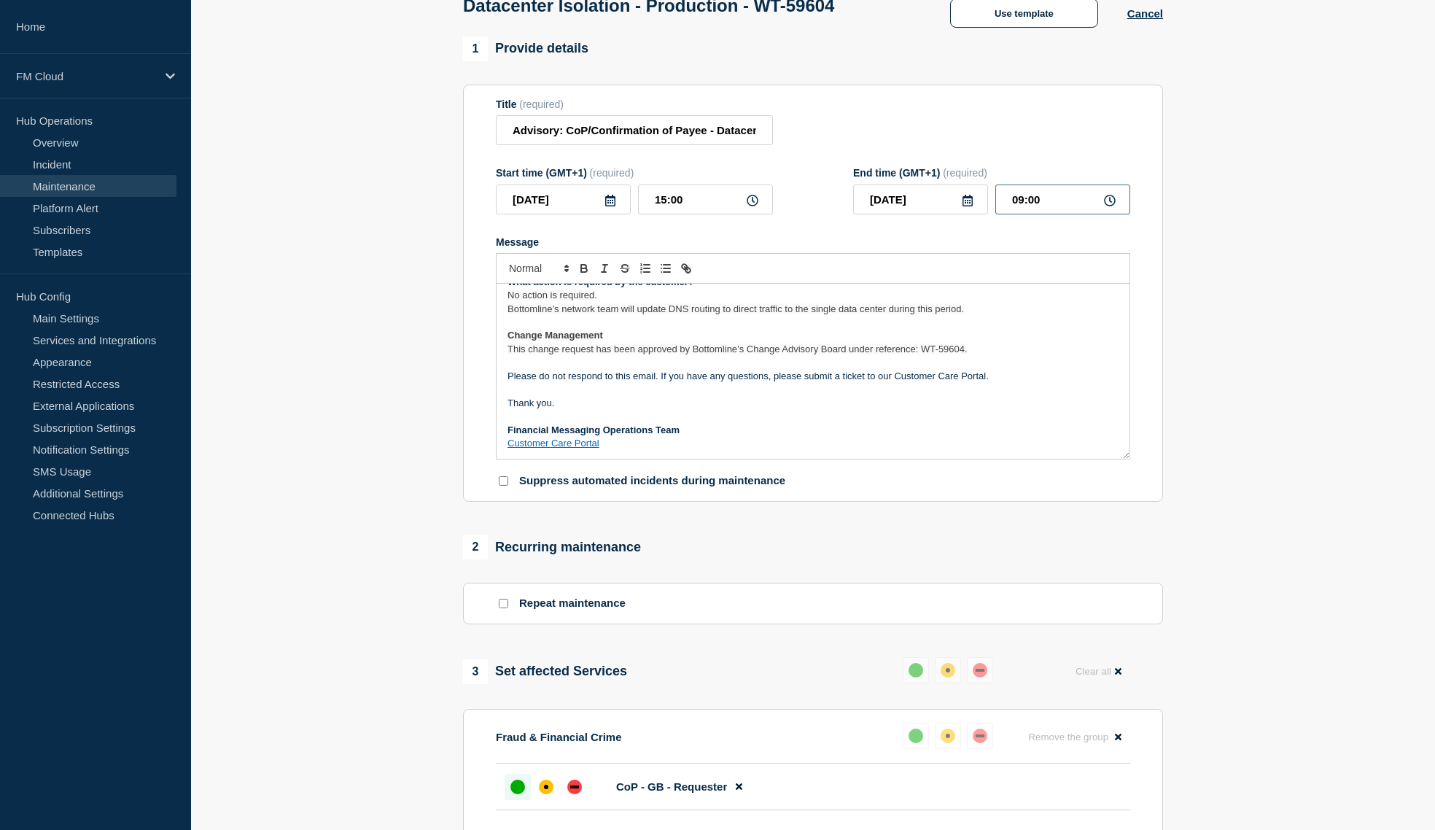
click at [1011, 208] on input "09:00" at bounding box center [1062, 199] width 135 height 30
type input "10:00"
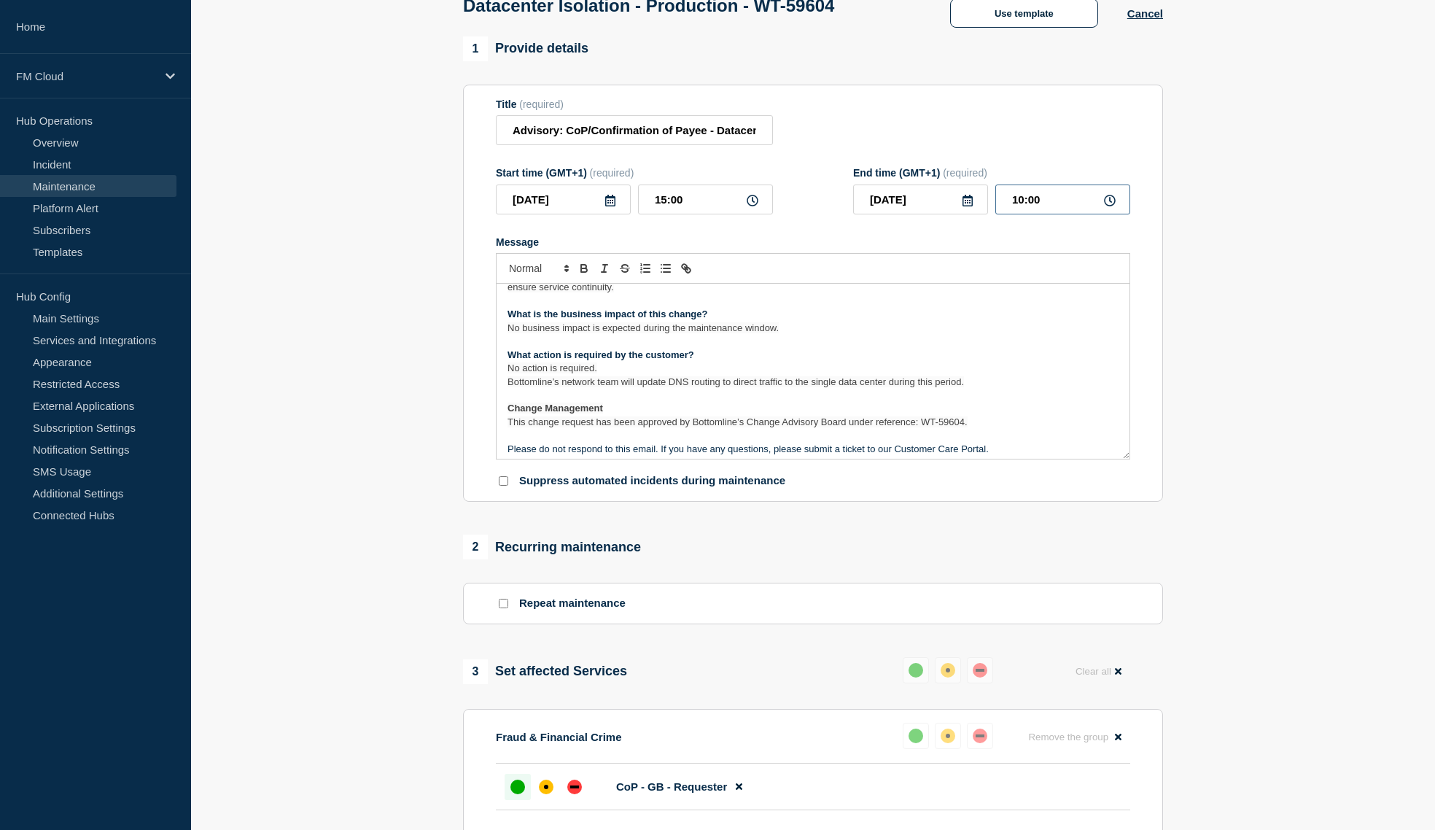
scroll to position [0, 0]
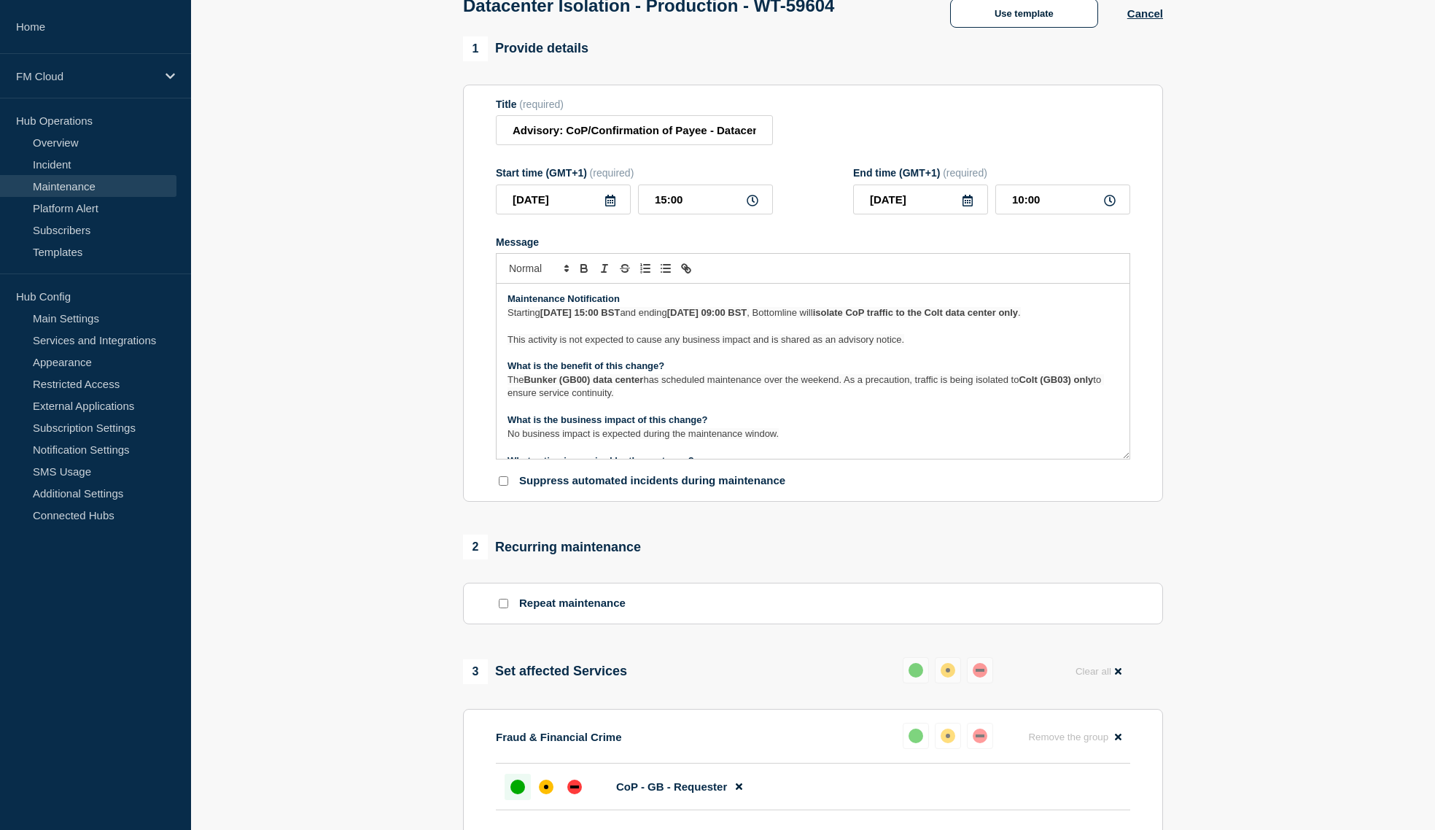
click at [747, 318] on strong "Monday, 29 September 2025 at 09:00 BST" at bounding box center [707, 312] width 80 height 11
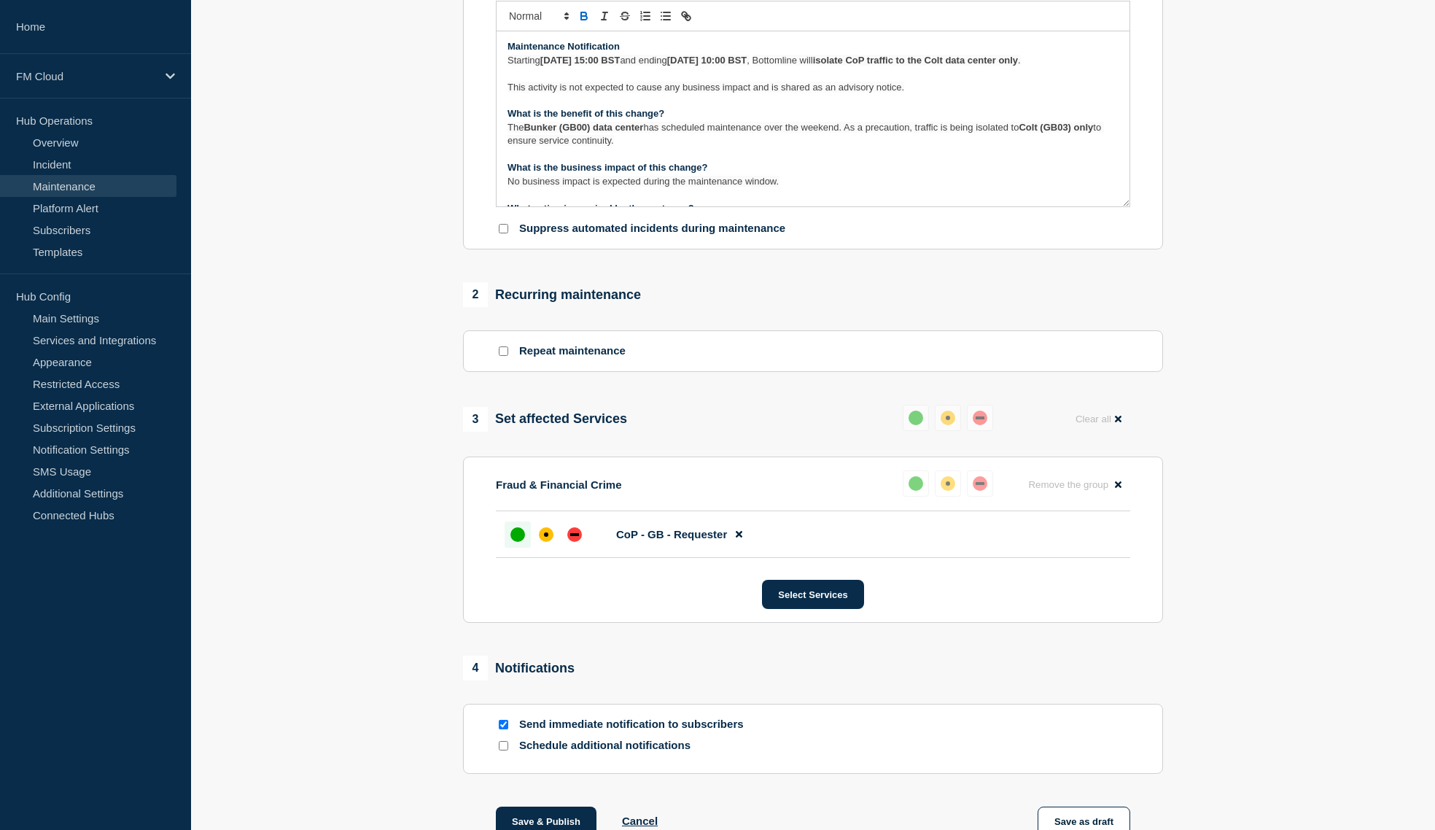
scroll to position [474, 0]
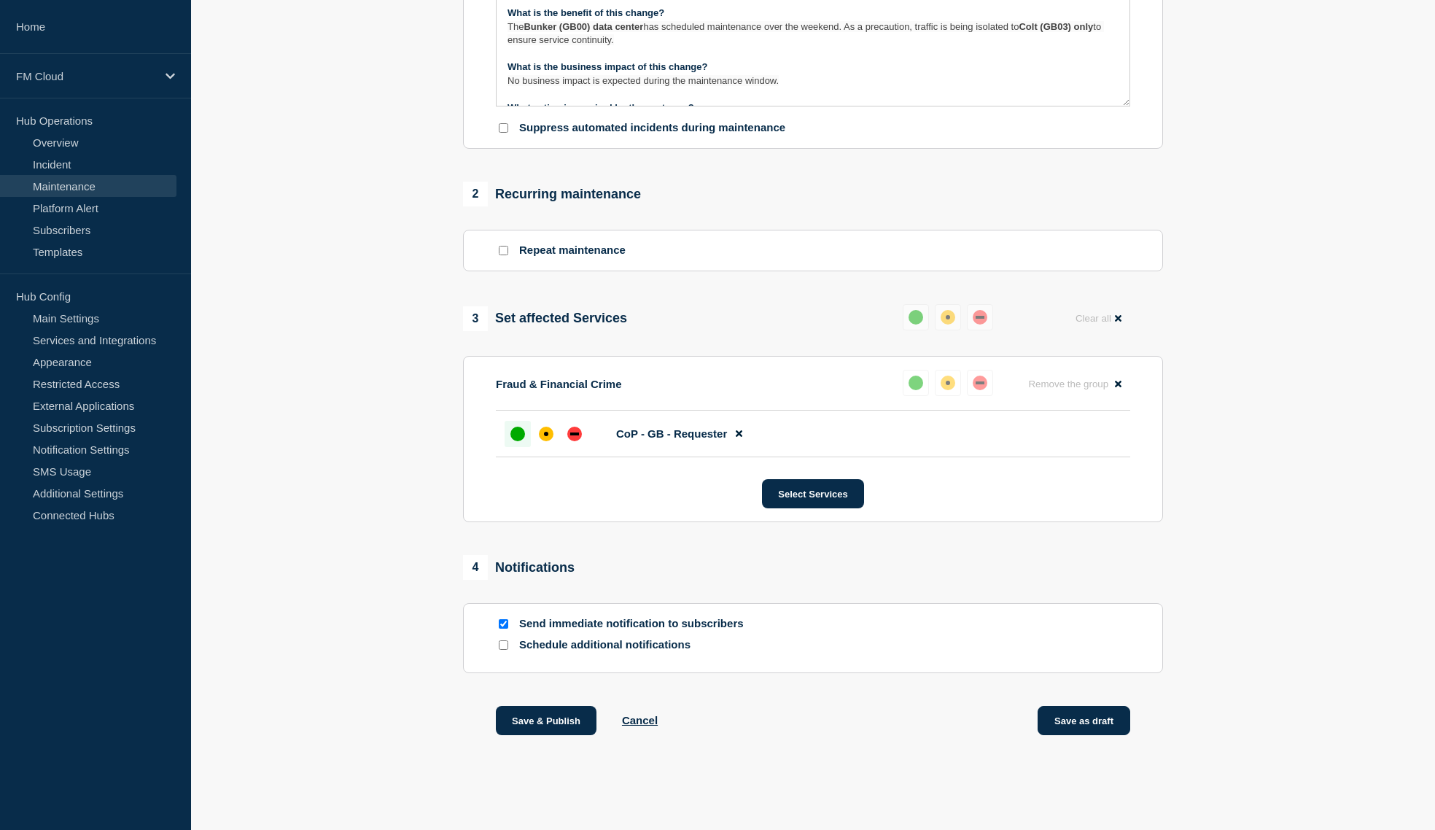
click at [1065, 720] on button "Save as draft" at bounding box center [1084, 720] width 93 height 29
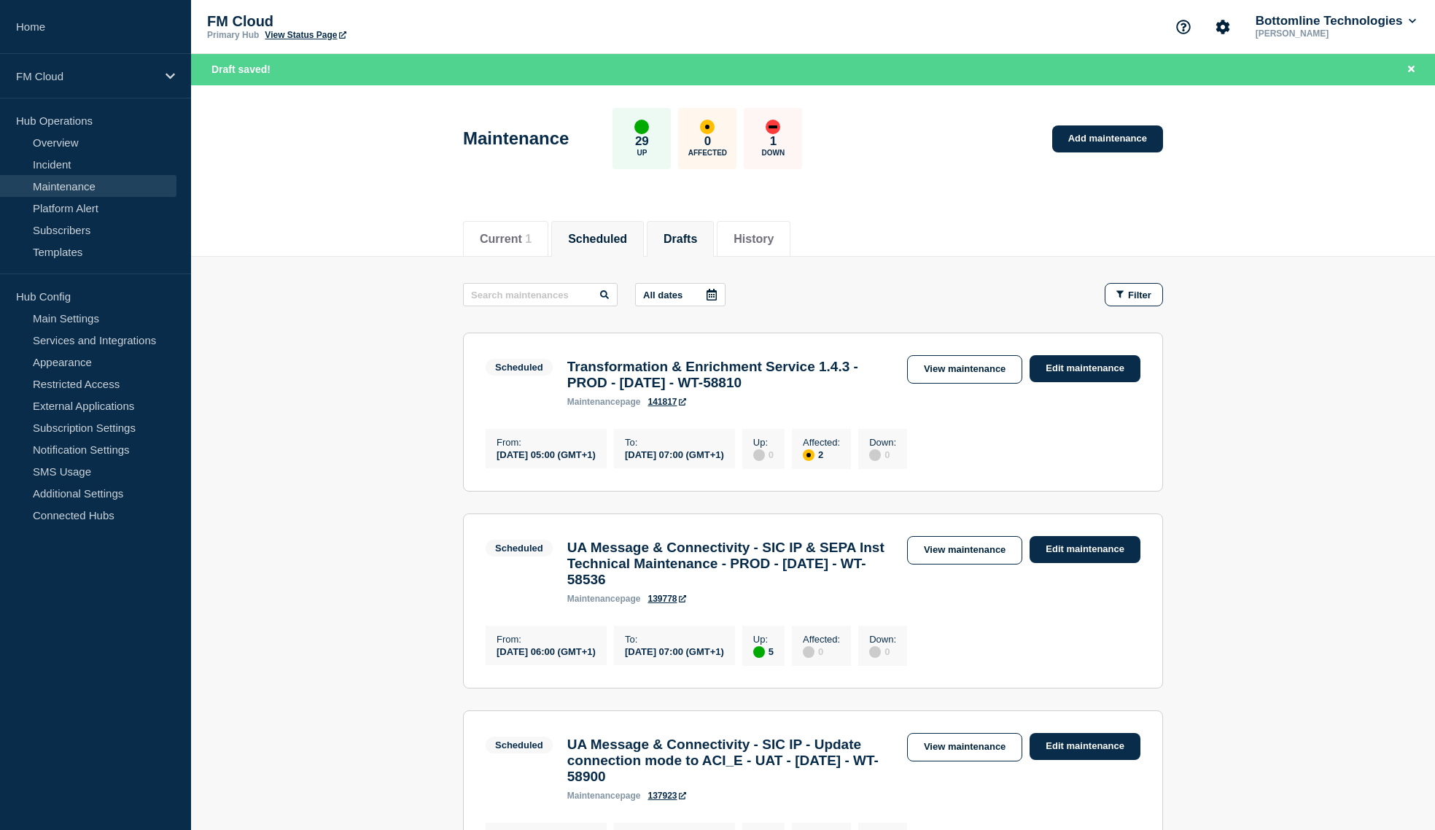
click at [697, 234] on button "Drafts" at bounding box center [681, 239] width 34 height 13
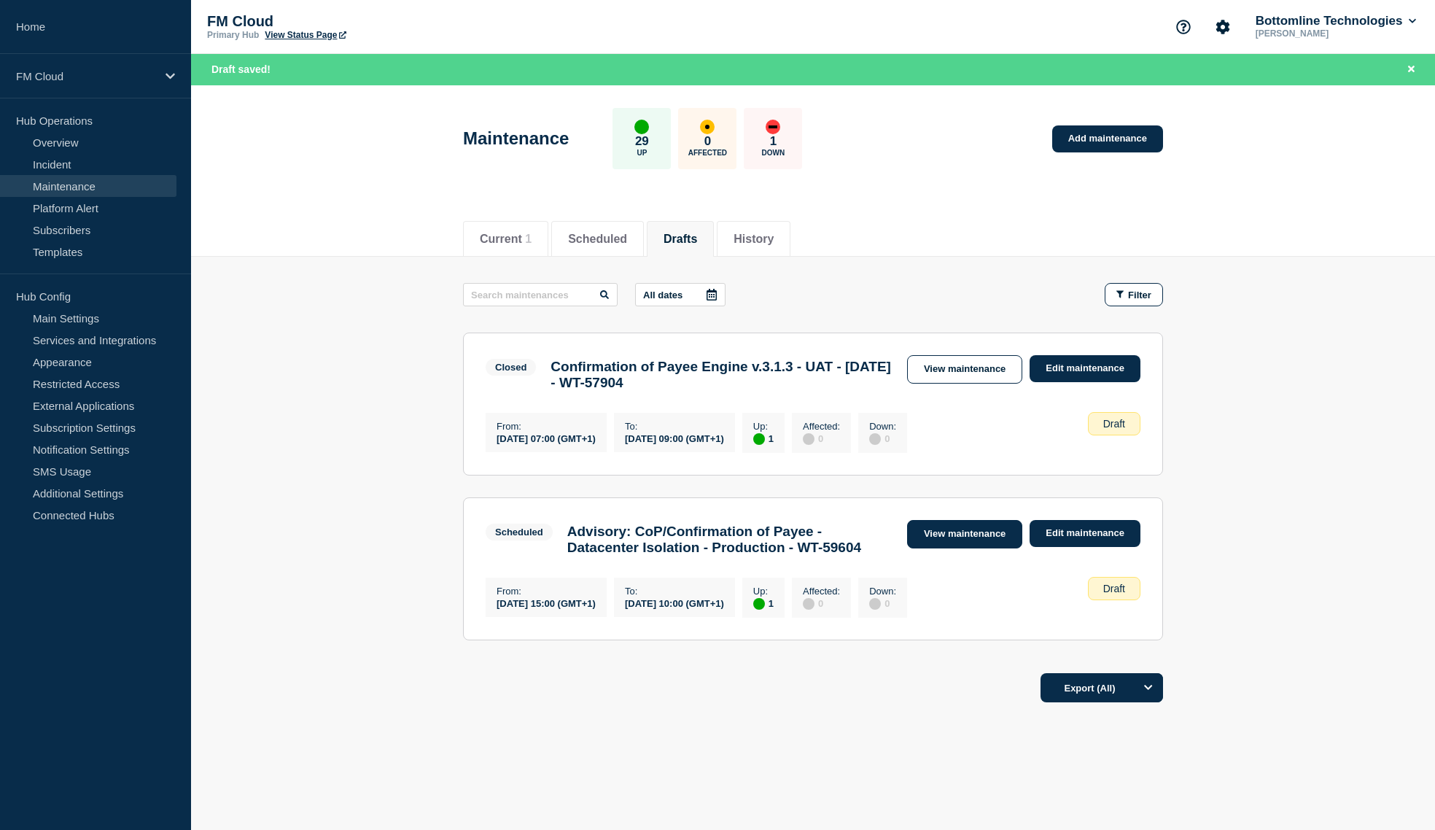
click at [983, 545] on link "View maintenance" at bounding box center [964, 534] width 115 height 28
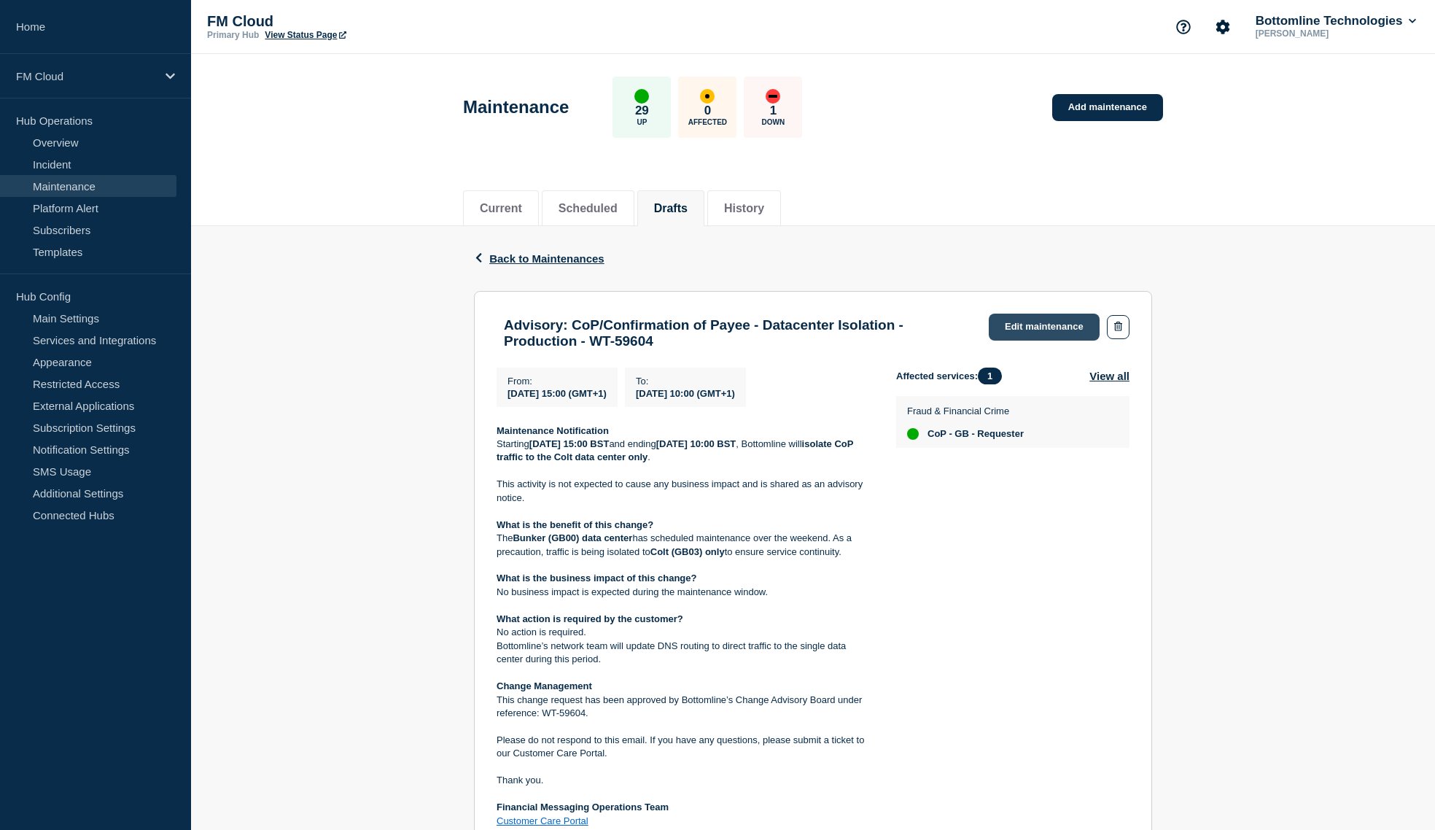
click at [1028, 316] on link "Edit maintenance" at bounding box center [1044, 327] width 111 height 27
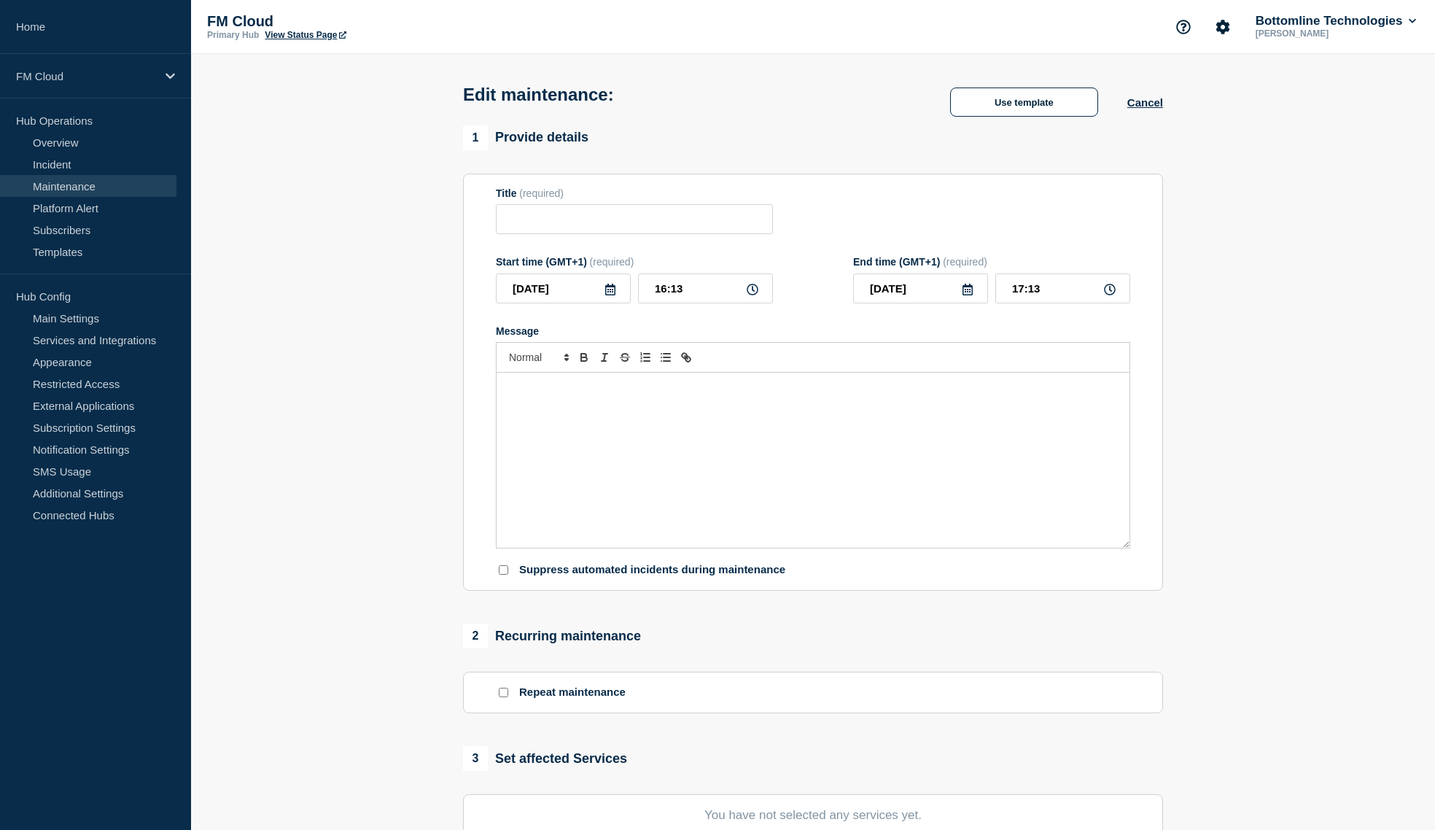
type input "Advisory: CoP/Confirmation of Payee - Datacenter Isolation - Production - WT-59…"
type input "2025-09-26"
type input "15:00"
type input "2025-09-29"
type input "10:00"
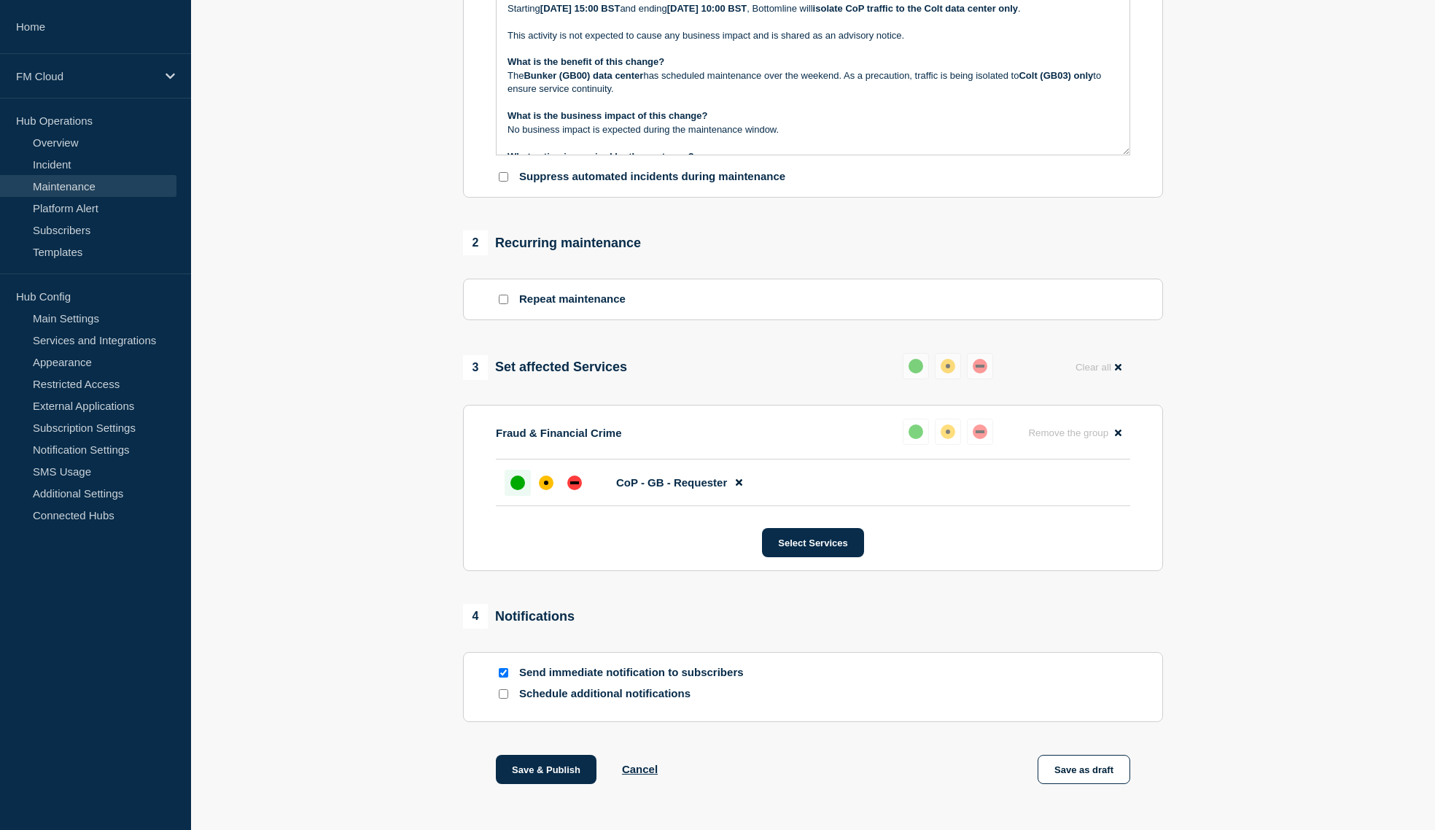
scroll to position [474, 0]
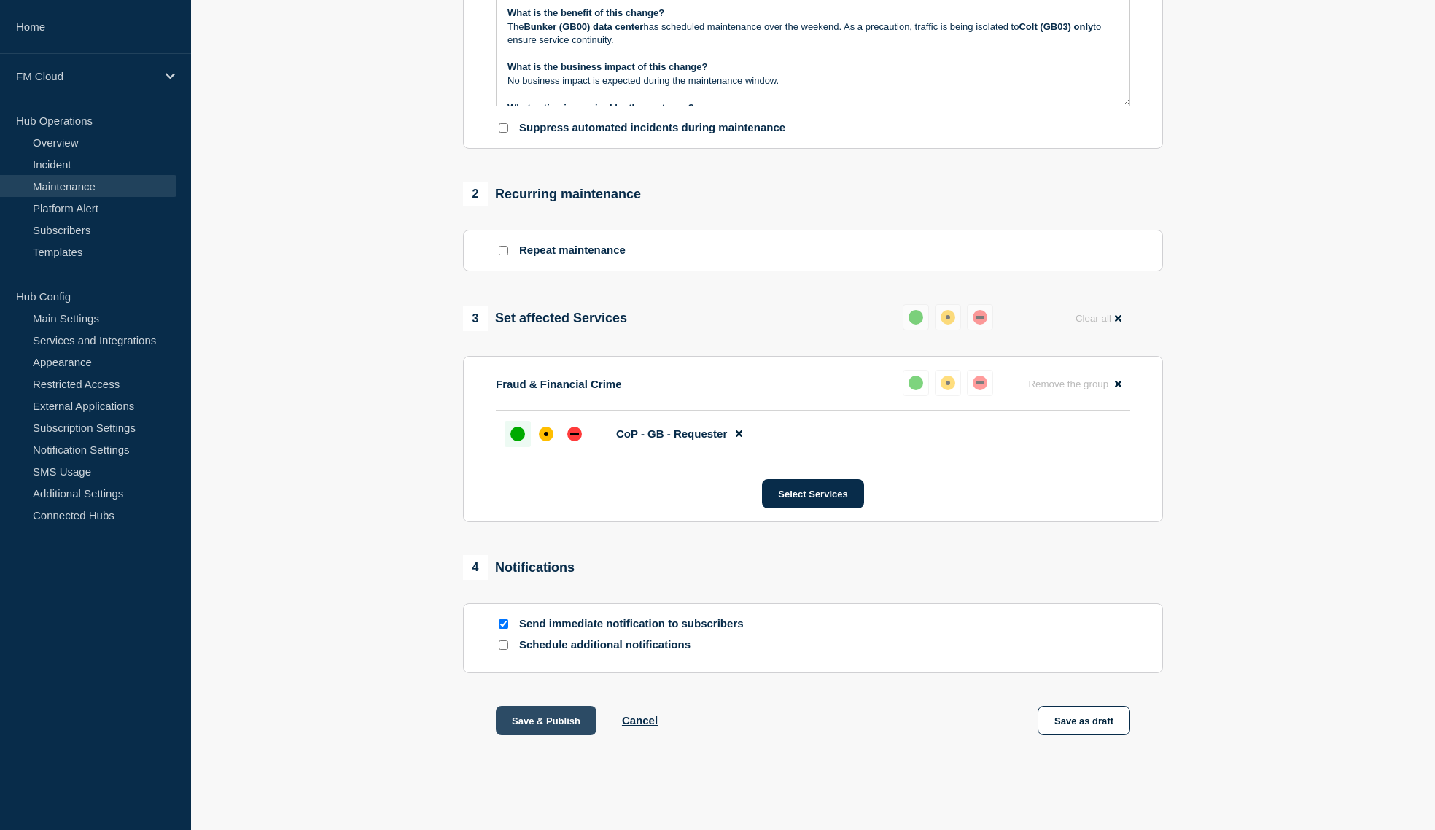
click at [517, 717] on button "Save & Publish" at bounding box center [546, 720] width 101 height 29
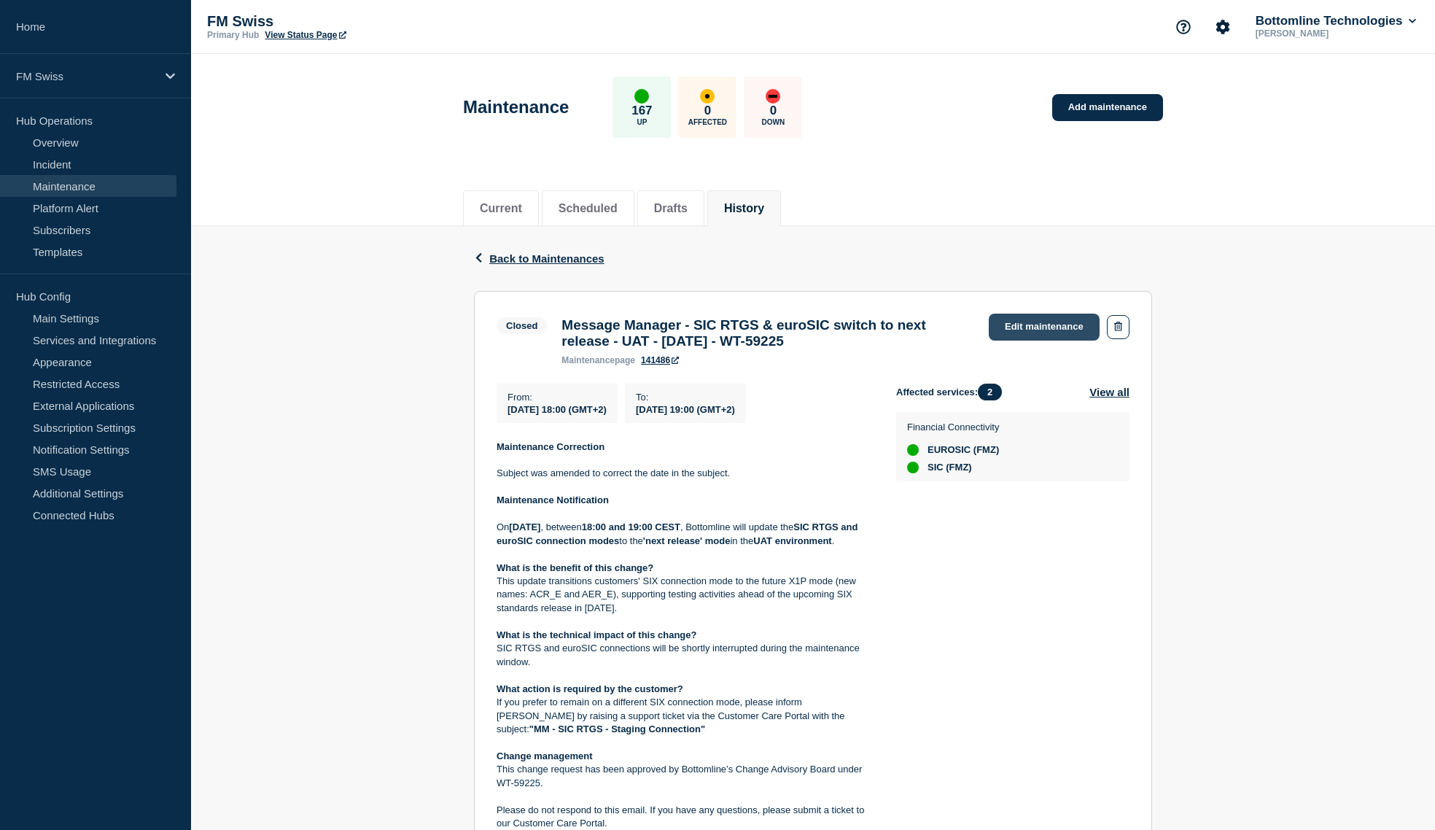
drag, startPoint x: 1042, startPoint y: 332, endPoint x: 1055, endPoint y: 332, distance: 13.1
click at [1042, 332] on link "Edit maintenance" at bounding box center [1044, 327] width 111 height 27
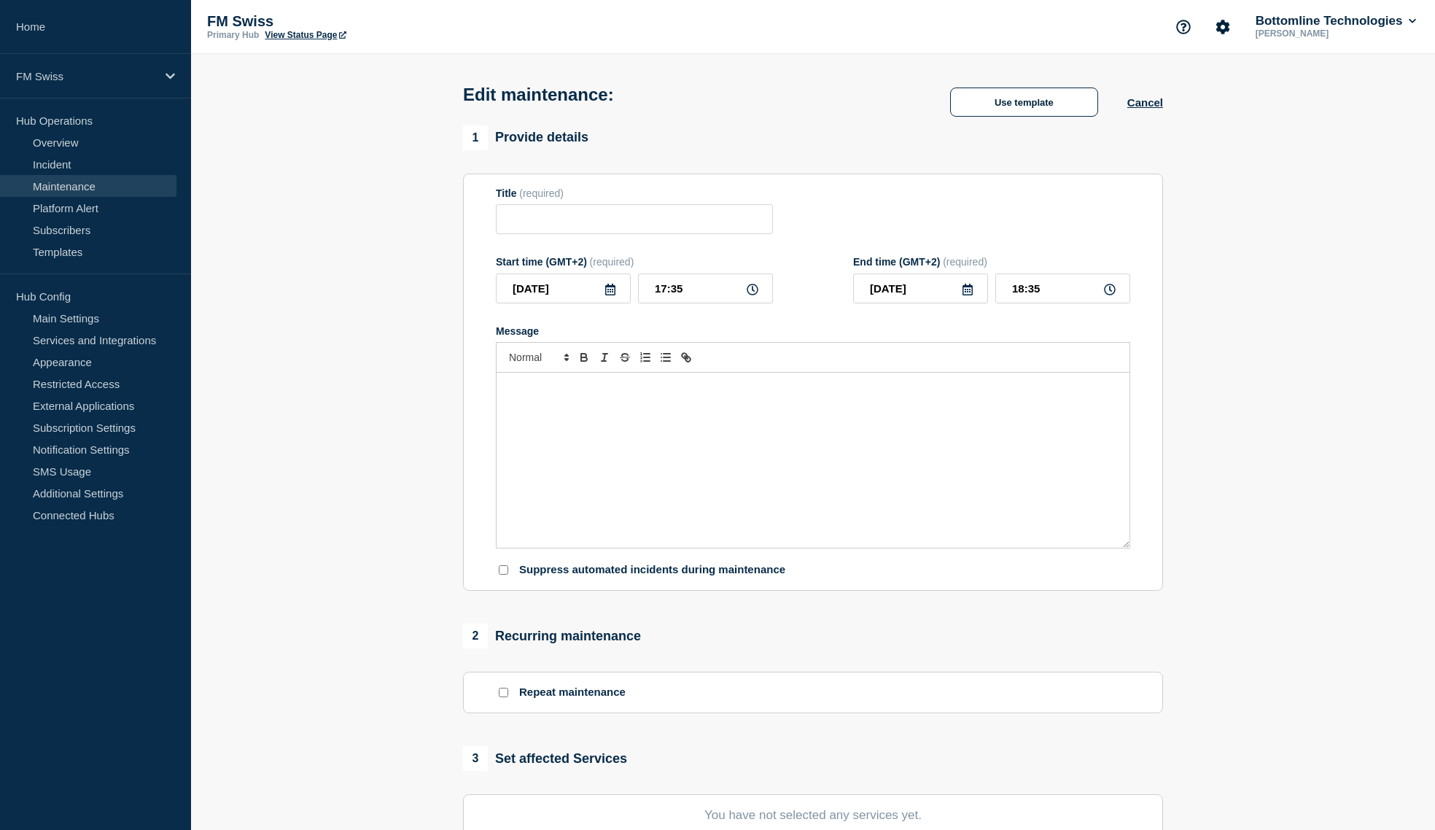
type input "Message Manager - SIC RTGS & euroSIC switch to next release - UAT - 22/SEP/2025…"
type input "2025-09-22"
type input "18:00"
type input "2025-09-22"
type input "19:00"
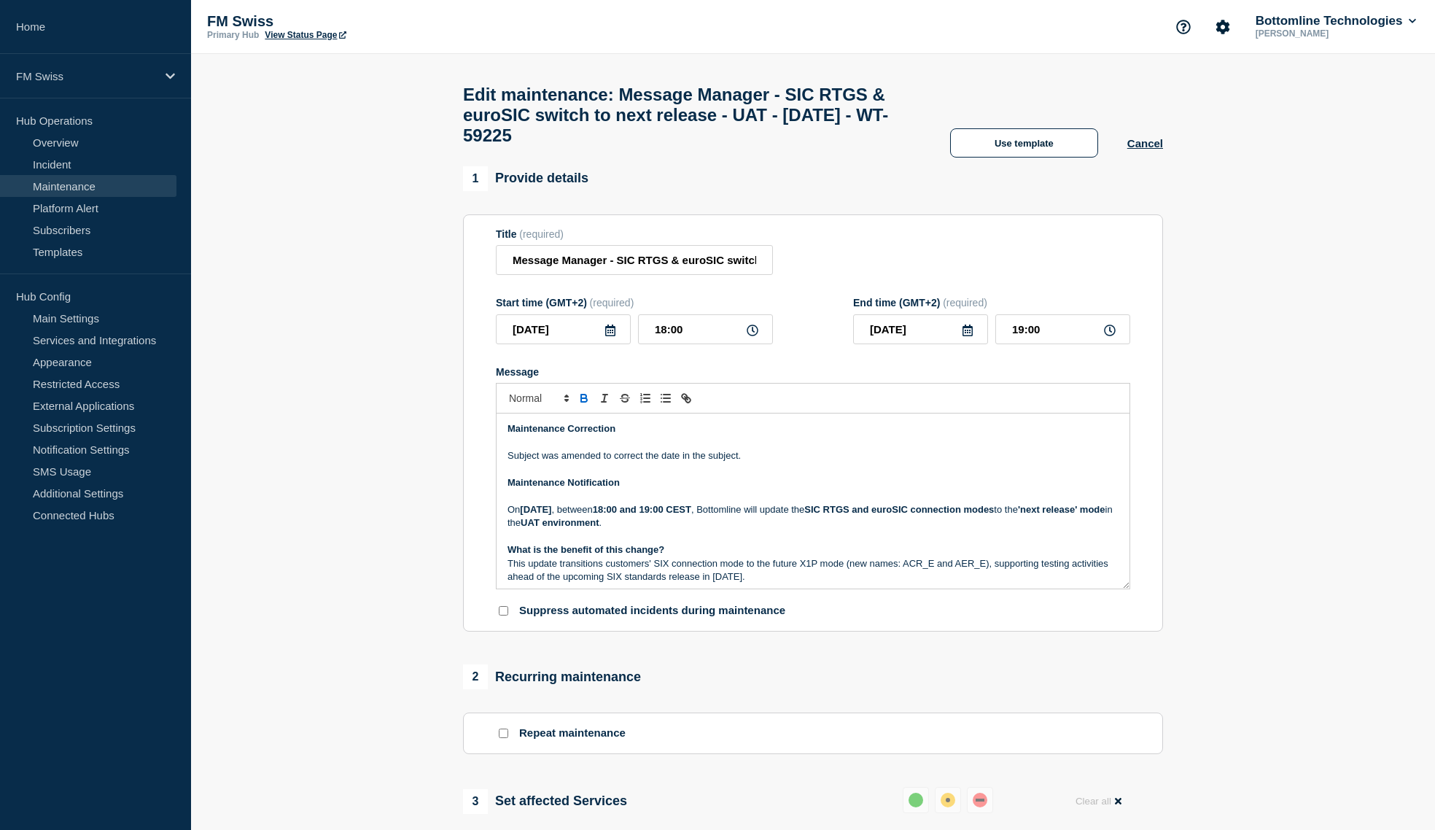
click at [583, 434] on strong "Maintenance Correction" at bounding box center [561, 428] width 108 height 11
click at [593, 462] on p "Subject was amended to correct the date in the subject." at bounding box center [812, 455] width 611 height 13
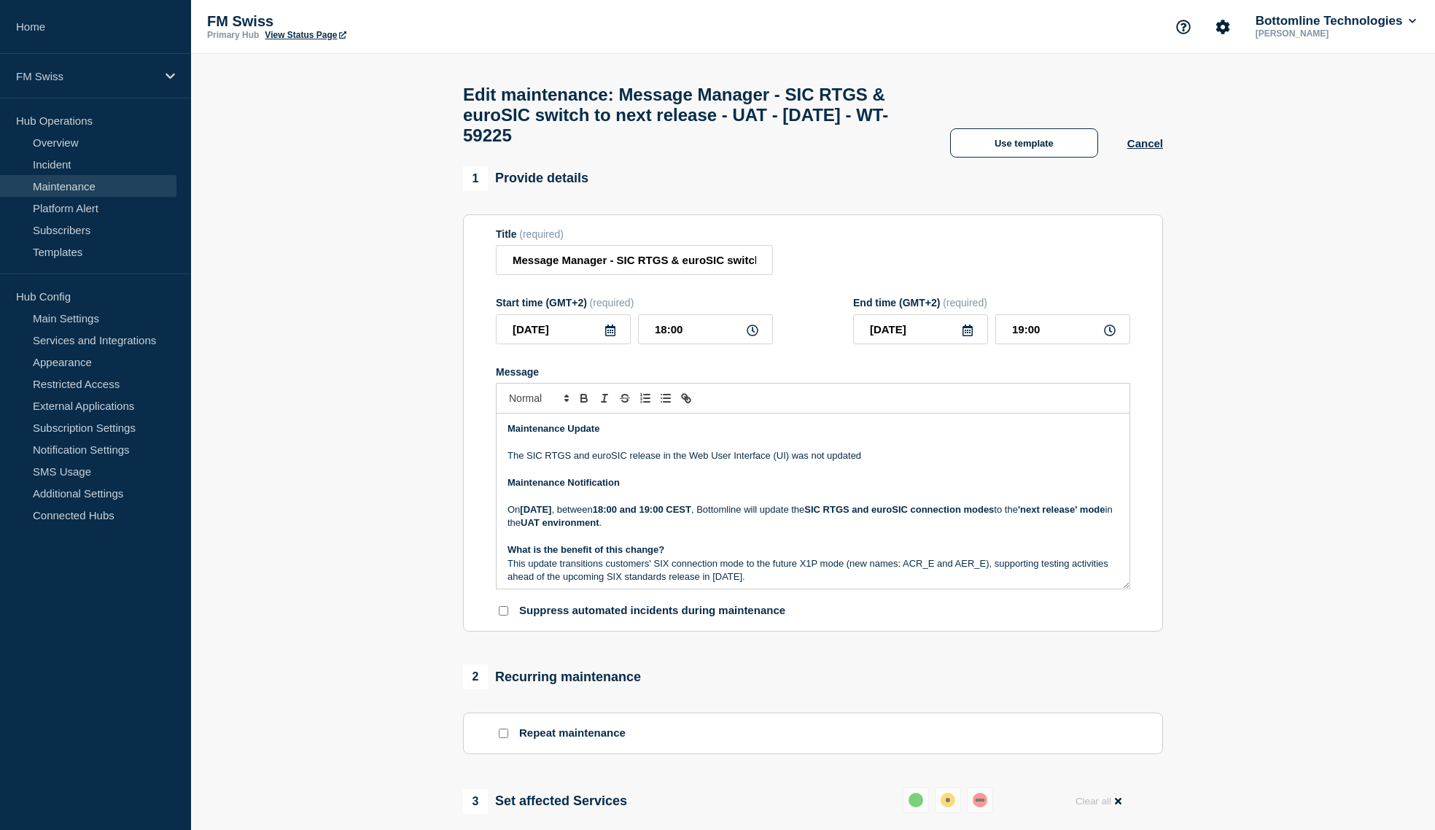
click at [649, 462] on p "The SIC RTGS and euroSIC release in the Web User Interface (UI) was not updated" at bounding box center [812, 455] width 611 height 13
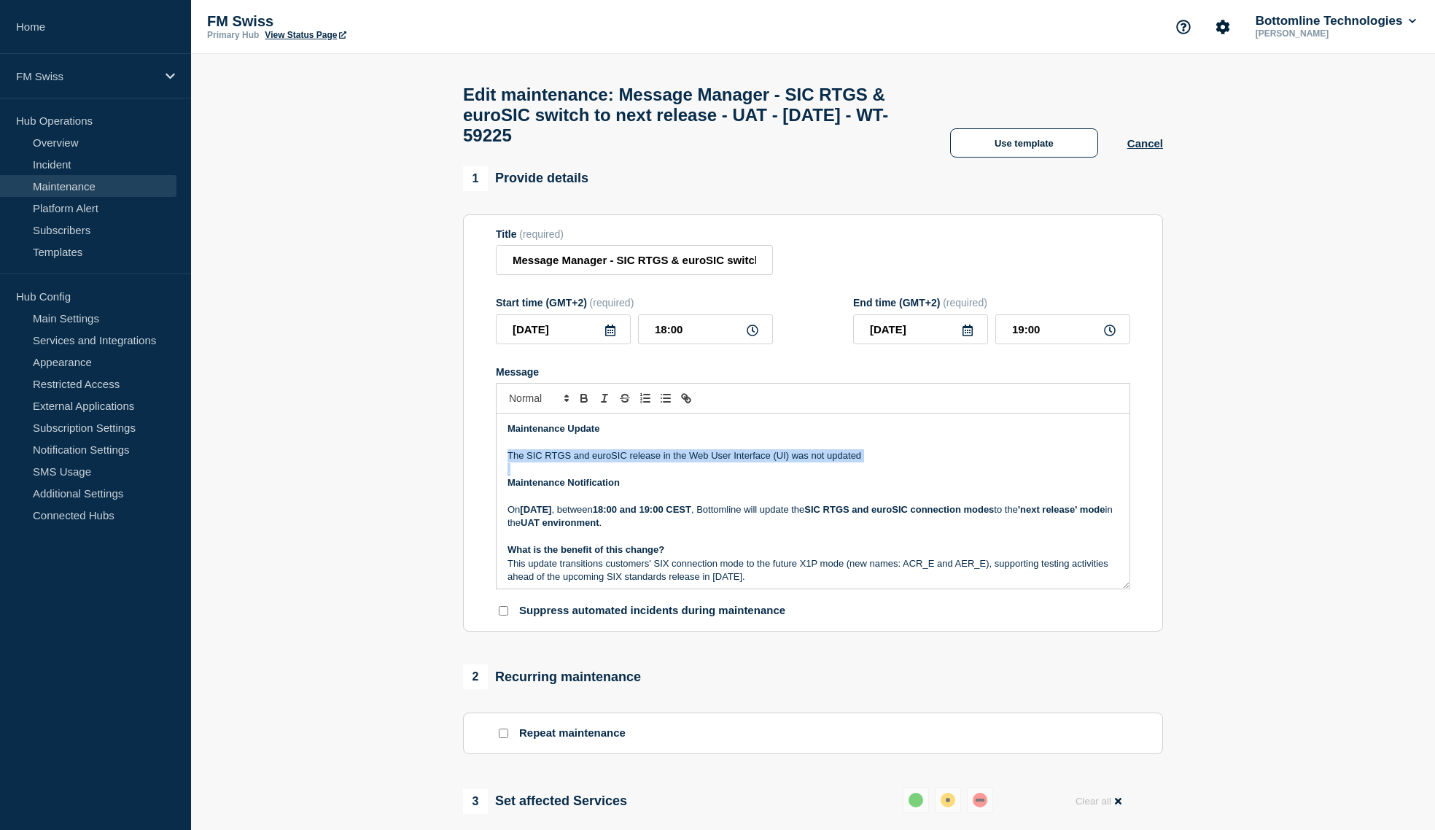
click at [866, 462] on p "The SIC RTGS and euroSIC release in the Web User Interface (UI) was not updated" at bounding box center [812, 455] width 611 height 13
click at [564, 462] on p "The SIC RTGS and euroSIC release in the Web User Interface (UI) was not updated" at bounding box center [812, 455] width 611 height 13
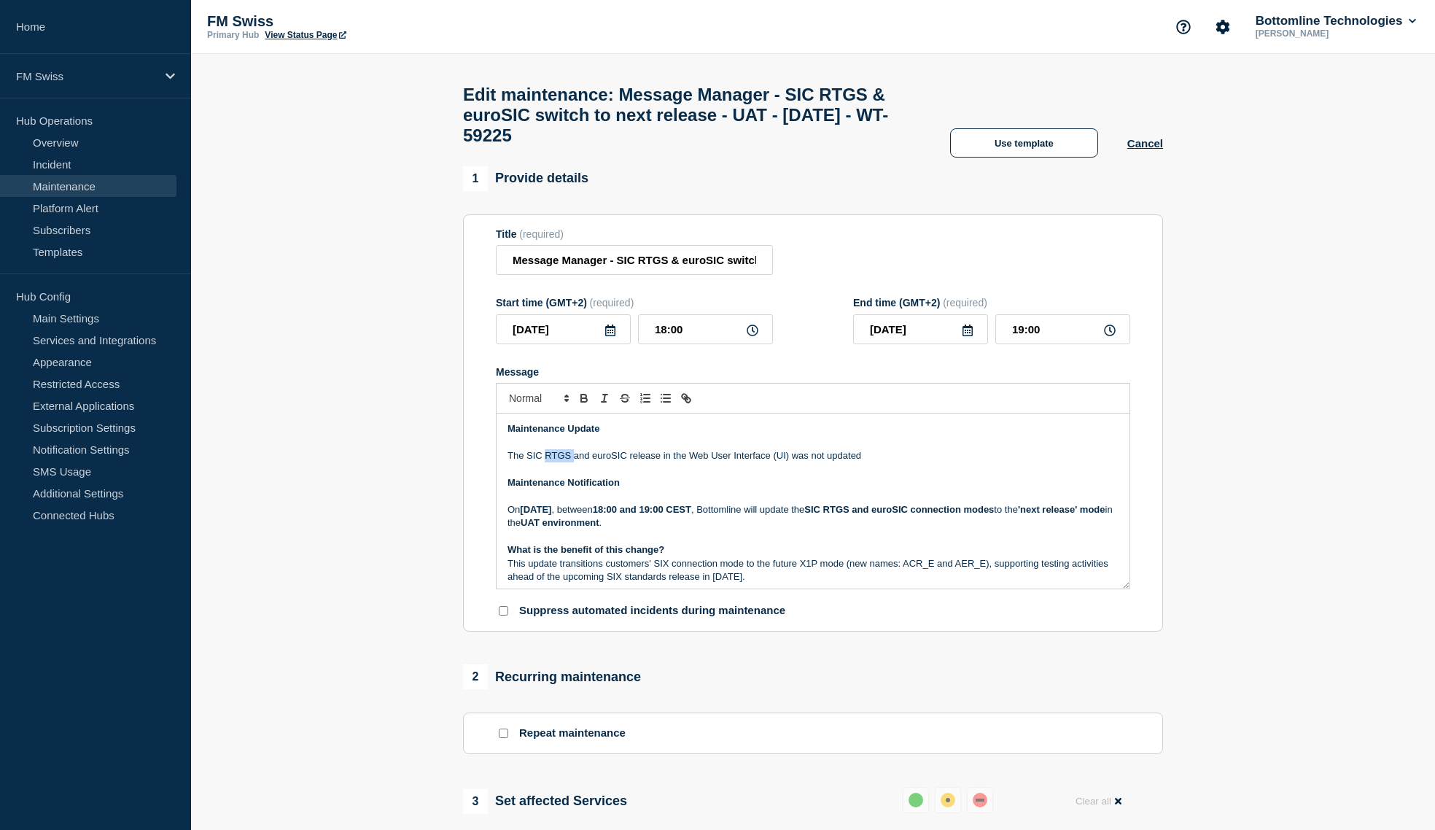
click at [564, 462] on p "The SIC RTGS and euroSIC release in the Web User Interface (UI) was not updated" at bounding box center [812, 455] width 611 height 13
click at [653, 462] on p "The SIC RTGS and euroSIC release in the Web User Interface (UI) was not updated" at bounding box center [812, 455] width 611 height 13
click at [656, 462] on p "The SIC RTGS and euroSIC release in the Web User Interface (UI) was not updated" at bounding box center [812, 455] width 611 height 13
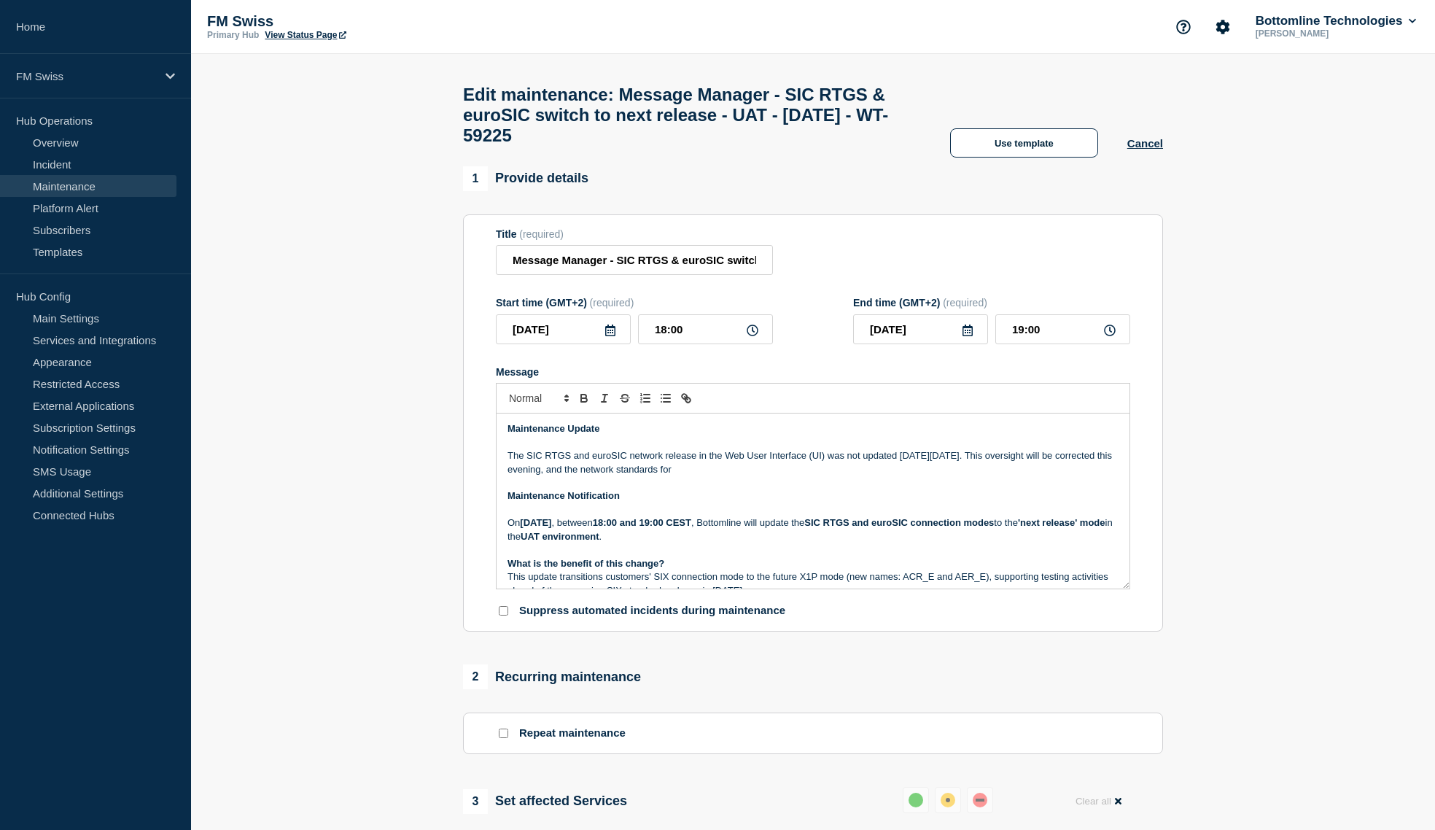
click at [531, 473] on p "The SIC RTGS and euroSIC network release in the Web User Interface (UI) was not…" at bounding box center [812, 462] width 611 height 27
drag, startPoint x: 531, startPoint y: 473, endPoint x: 618, endPoint y: 470, distance: 87.5
click at [618, 470] on p "The SIC RTGS and euroSIC network release in the Web User Interface (UI) was not…" at bounding box center [812, 462] width 611 height 27
copy p "SIC RTGS and euroSIC"
click at [769, 476] on p "The SIC RTGS and euroSIC network release in the Web User Interface (UI) was not…" at bounding box center [812, 462] width 611 height 27
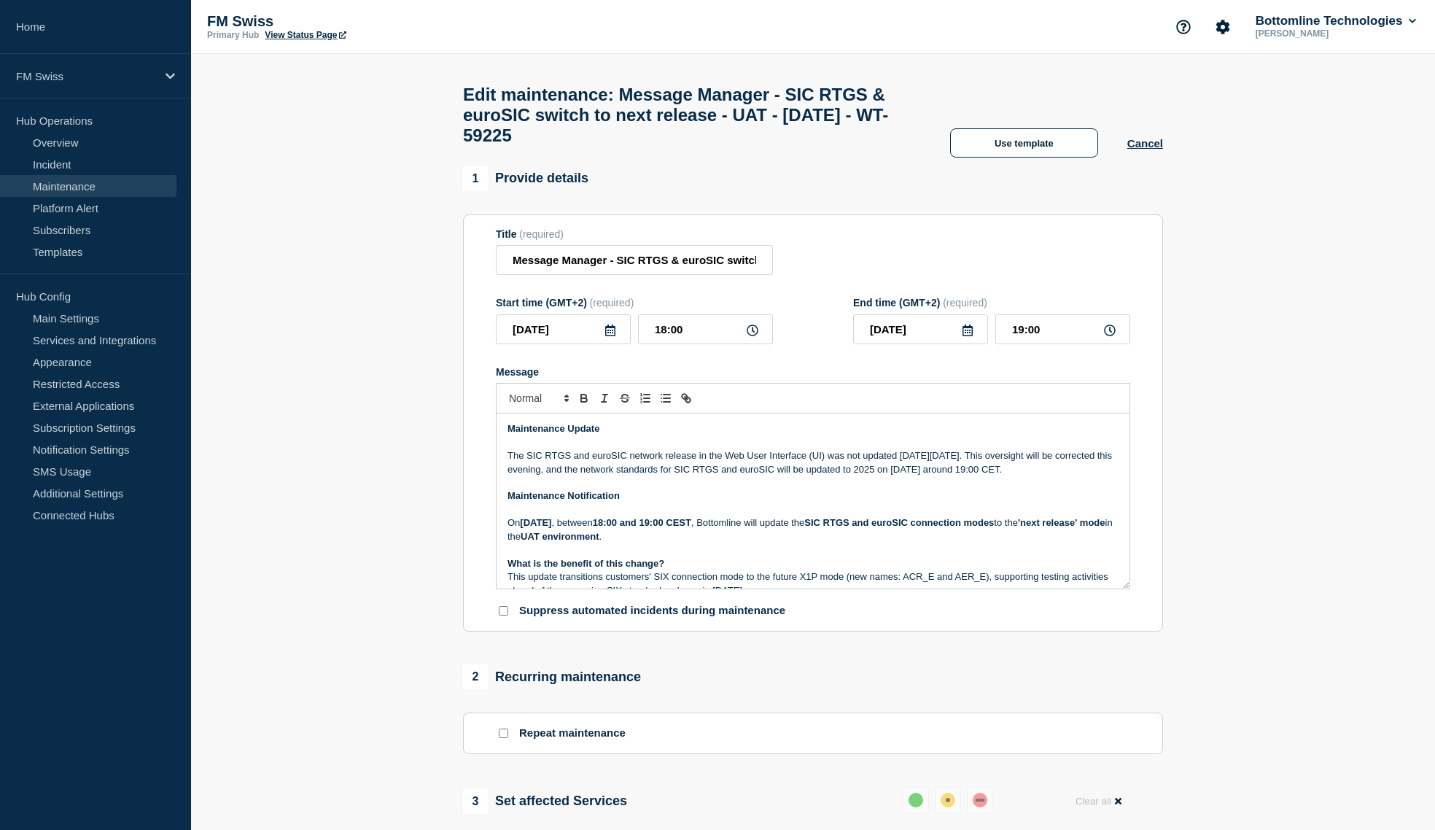
click at [665, 476] on p "The SIC RTGS and euroSIC network release in the Web User Interface (UI) was not…" at bounding box center [812, 462] width 611 height 27
drag, startPoint x: 665, startPoint y: 486, endPoint x: 943, endPoint y: 482, distance: 277.8
click at [943, 476] on p "The SIC RTGS and euroSIC network release in the Web User Interface (UI) was not…" at bounding box center [812, 462] width 611 height 27
click at [890, 475] on strong "network standards for SIC RTGS and euroSIC will be updated to 2025" at bounding box center [733, 469] width 312 height 11
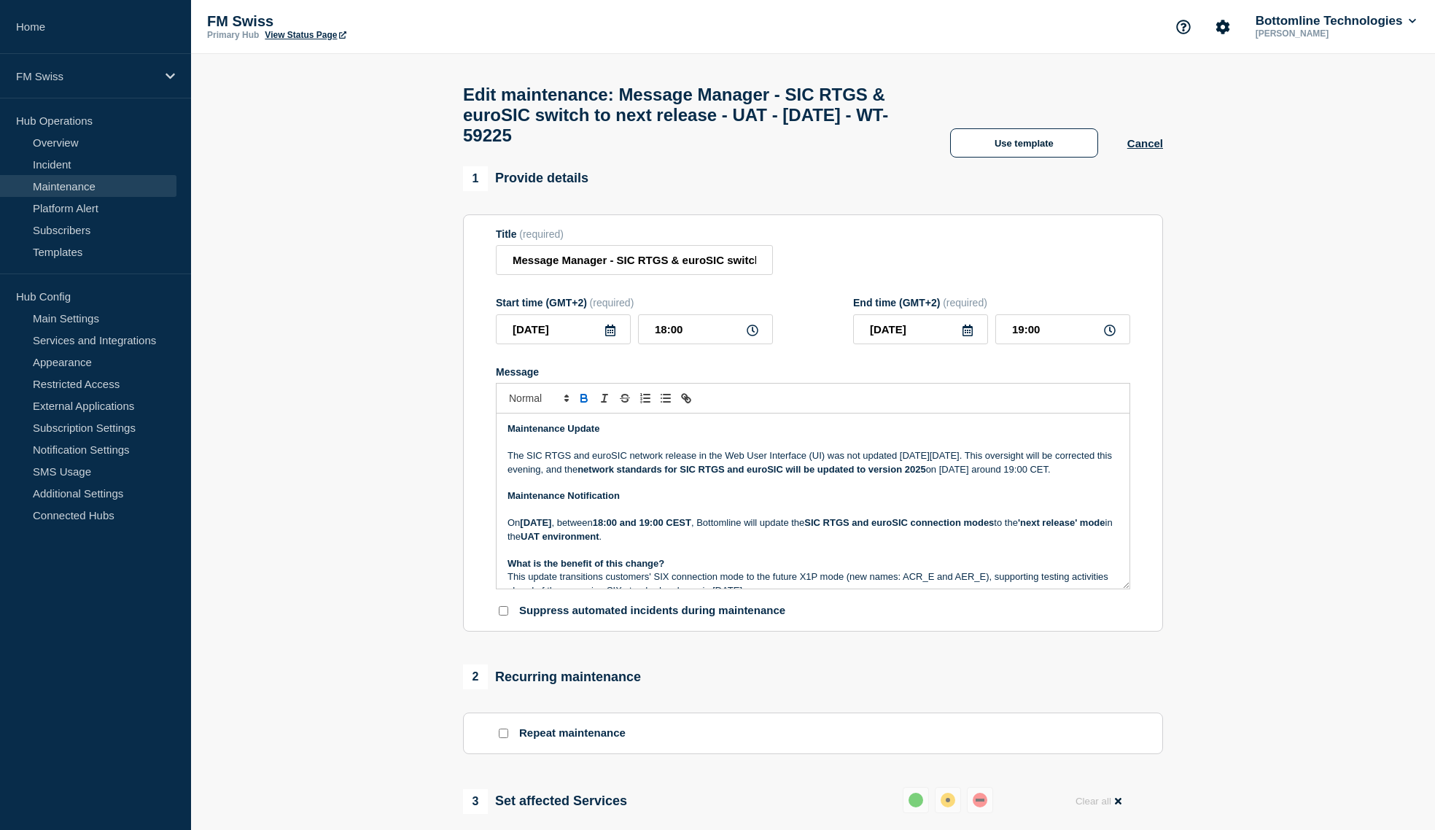
click at [641, 476] on p "The SIC RTGS and euroSIC network release in the Web User Interface (UI) was not…" at bounding box center [812, 462] width 611 height 27
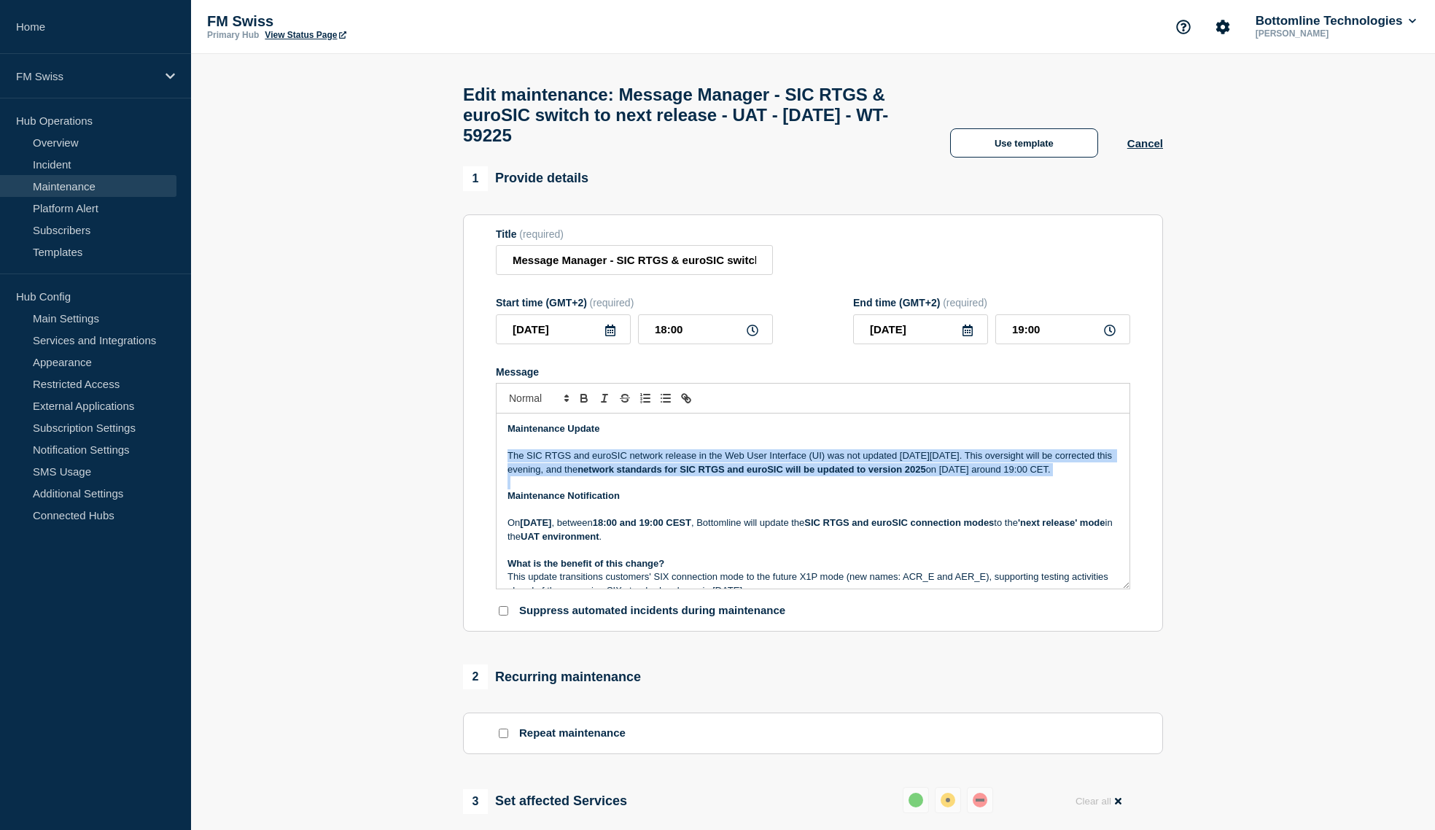
click at [641, 476] on p "The SIC RTGS and euroSIC network release in the Web User Interface (UI) was not…" at bounding box center [812, 462] width 611 height 27
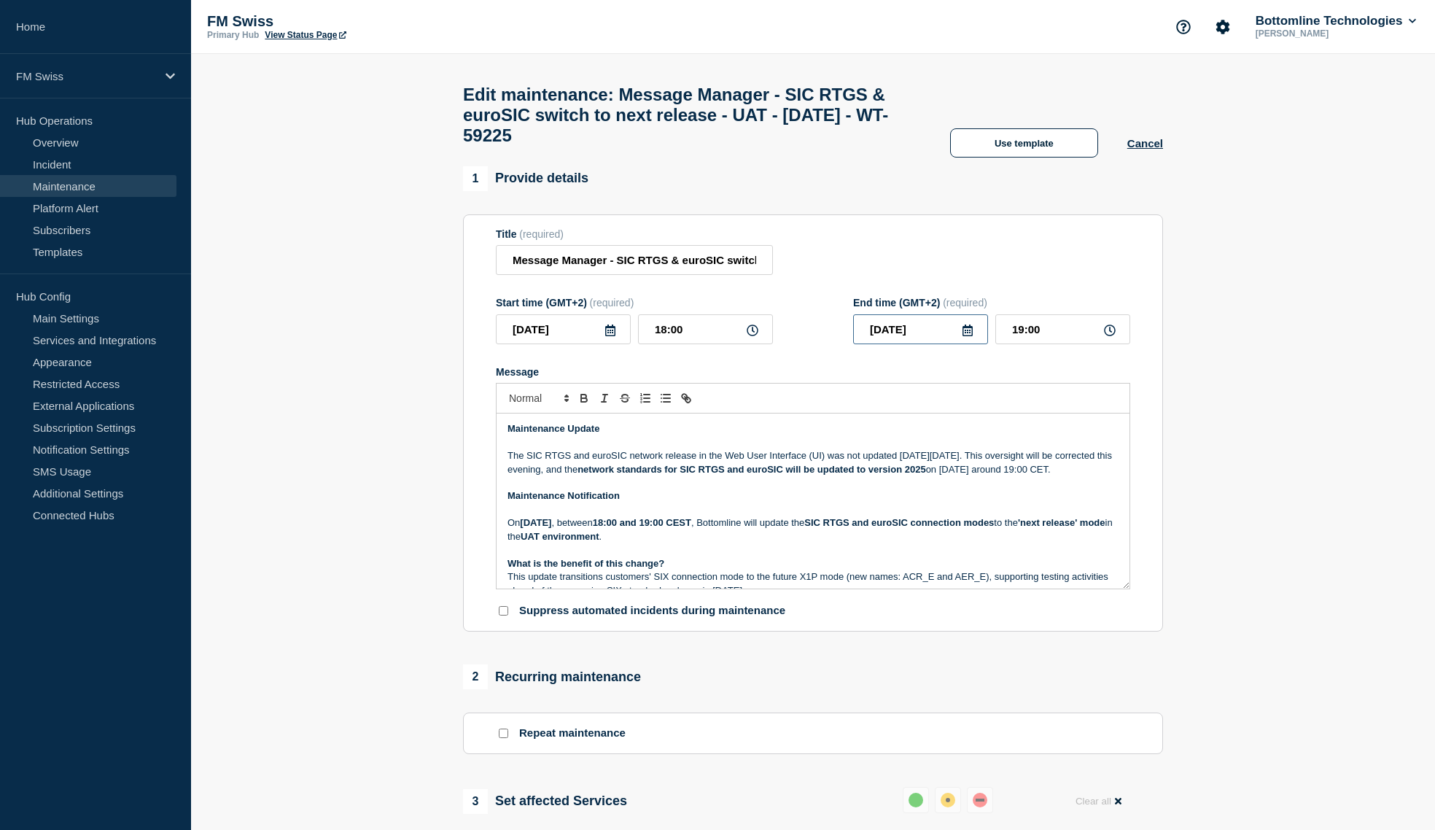
click at [916, 344] on input "2025-09-22" at bounding box center [920, 329] width 135 height 30
type input "2025-09-23"
click at [1218, 364] on section "1 Provide details Title (required) Message Manager - SIC RTGS & euroSIC switch …" at bounding box center [813, 733] width 1244 height 1135
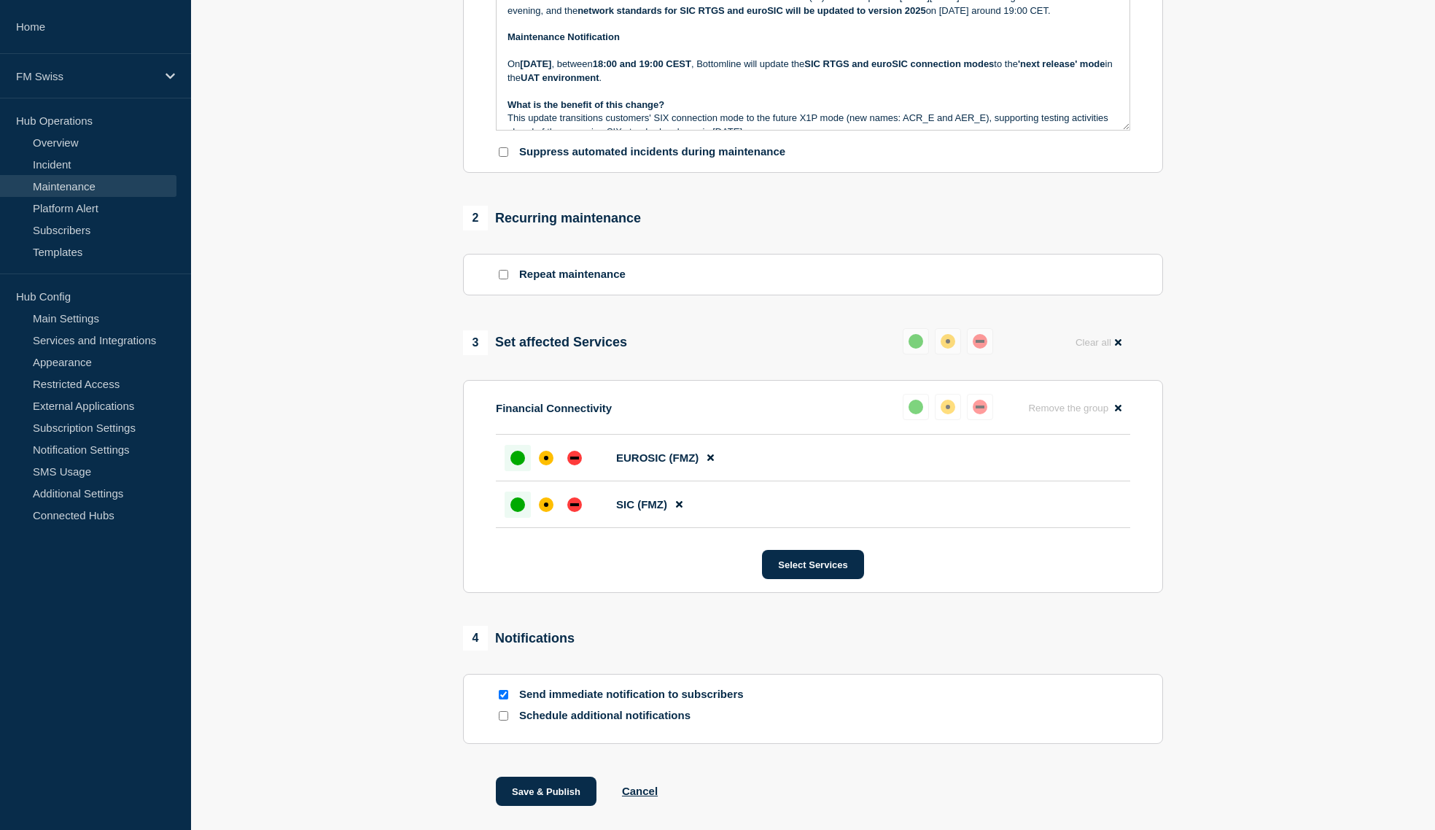
scroll to position [510, 0]
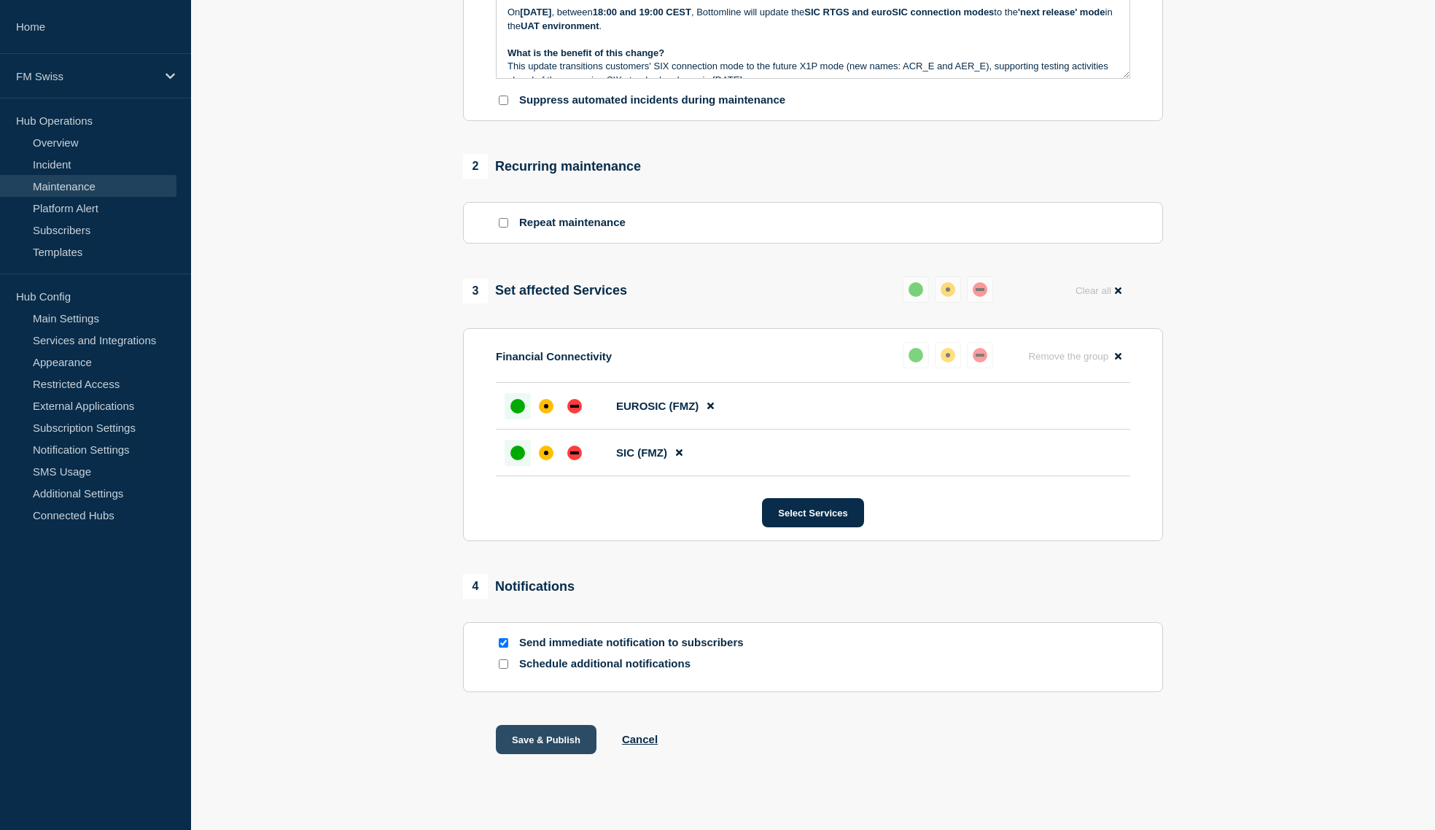
click at [551, 754] on button "Save & Publish" at bounding box center [546, 739] width 101 height 29
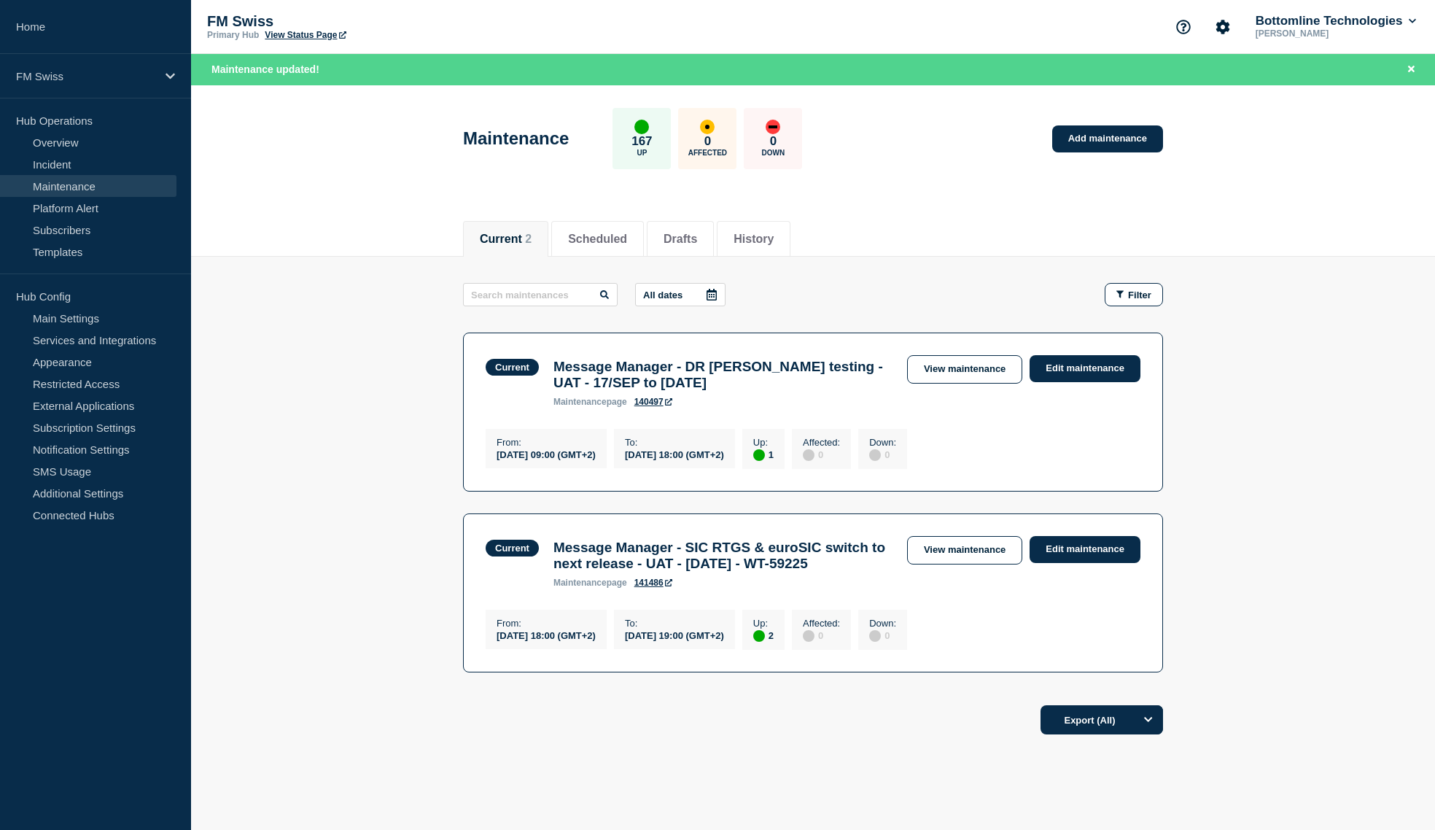
click at [968, 557] on link "View maintenance" at bounding box center [964, 550] width 115 height 28
